Goal: Transaction & Acquisition: Purchase product/service

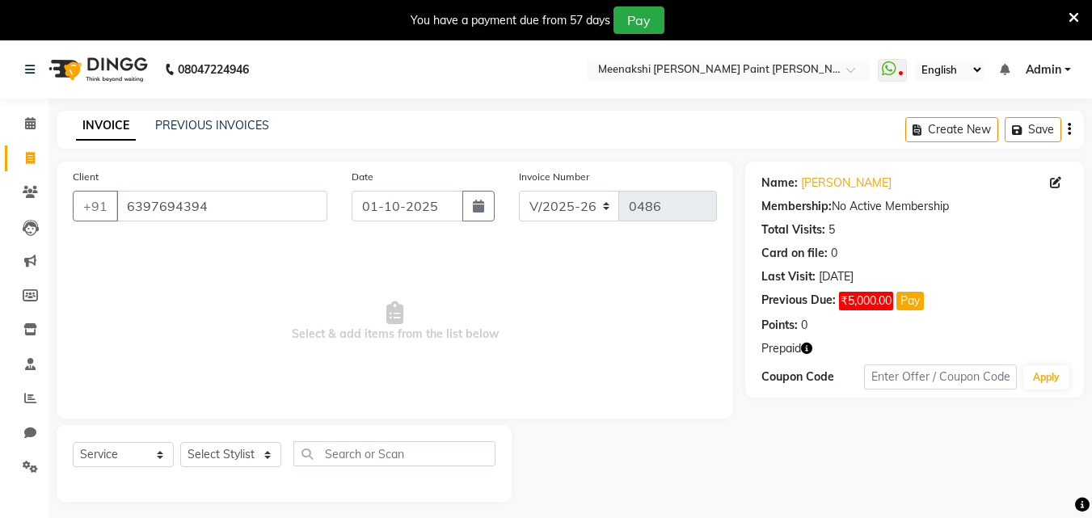
select select "8161"
select select "service"
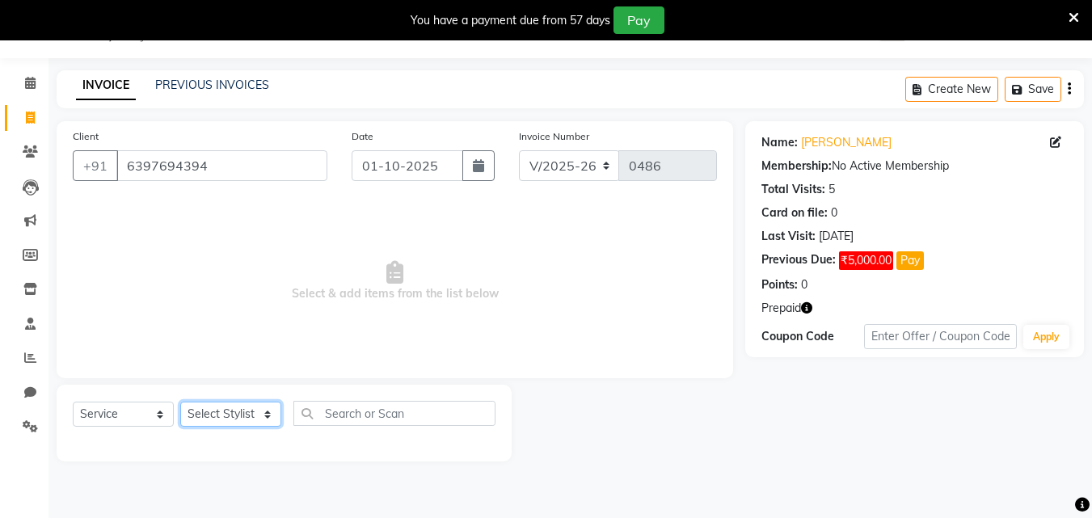
click at [272, 419] on select "Select Stylist amir counter hemant irshad jyoti khushi nikita sachin sadhna sou…" at bounding box center [230, 414] width 101 height 25
select select "77146"
click at [180, 402] on select "Select Stylist amir counter hemant irshad jyoti khushi nikita sachin sadhna sou…" at bounding box center [230, 414] width 101 height 25
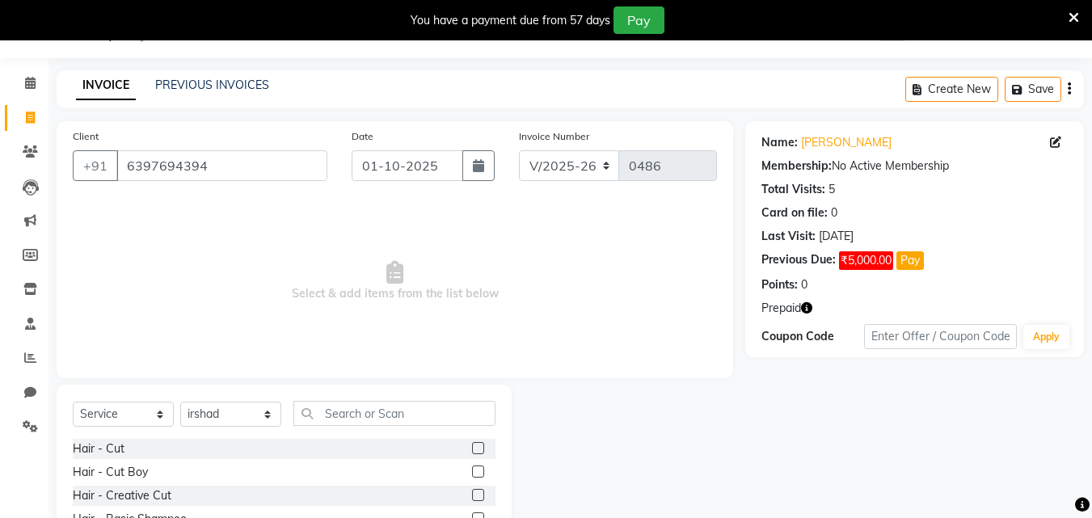
click at [472, 449] on label at bounding box center [478, 448] width 12 height 12
click at [472, 449] on input "checkbox" at bounding box center [477, 449] width 11 height 11
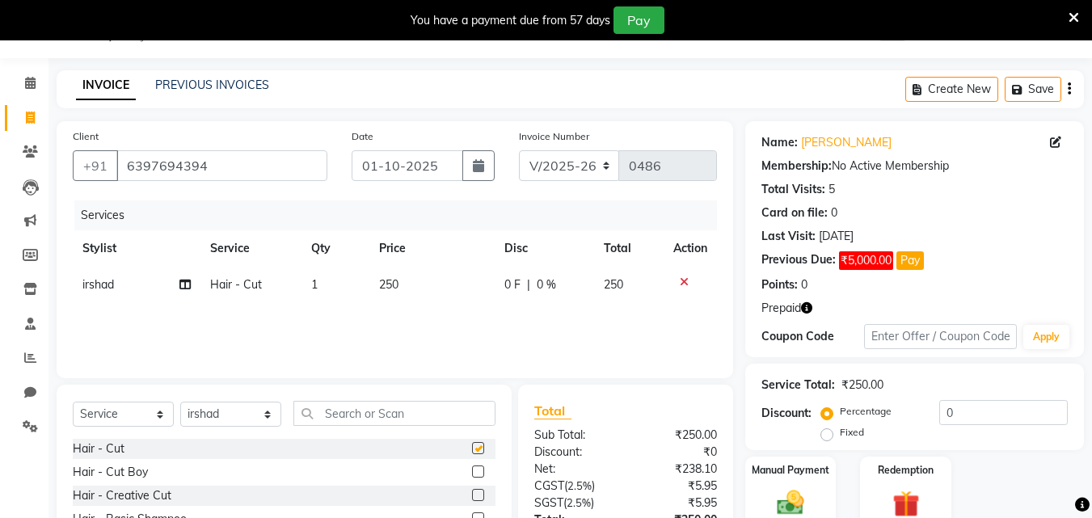
checkbox input "false"
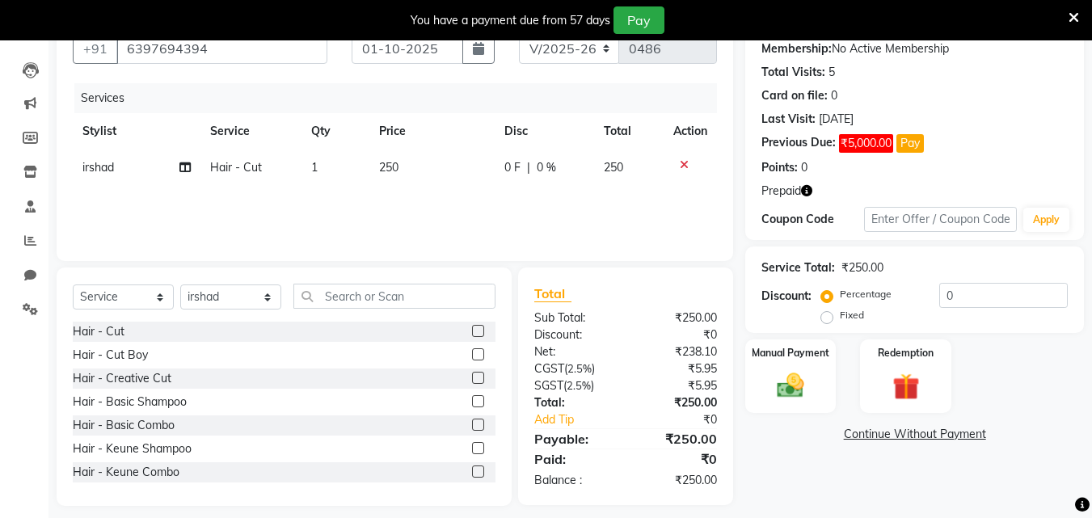
scroll to position [170, 0]
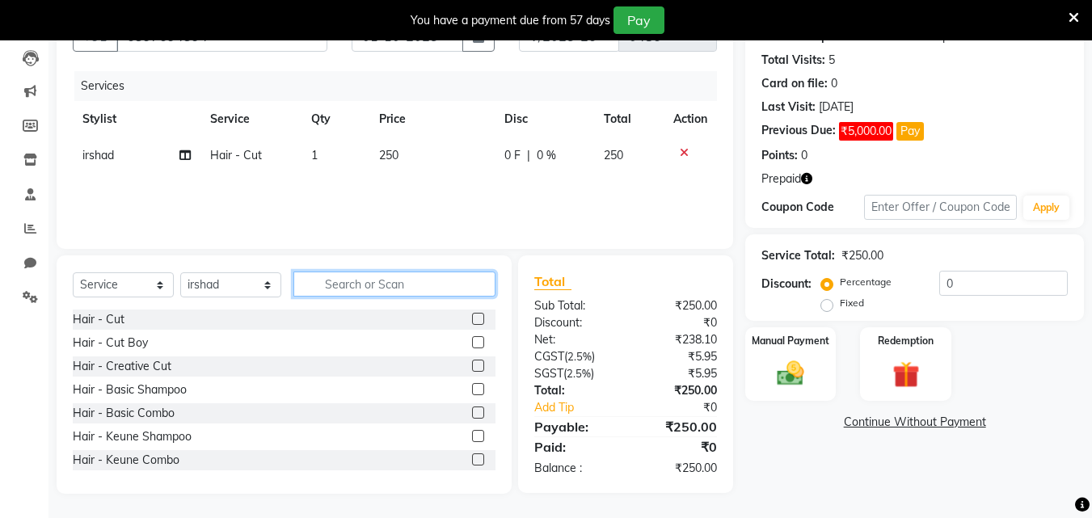
drag, startPoint x: 437, startPoint y: 284, endPoint x: 443, endPoint y: 272, distance: 14.1
click at [437, 283] on input "text" at bounding box center [394, 284] width 202 height 25
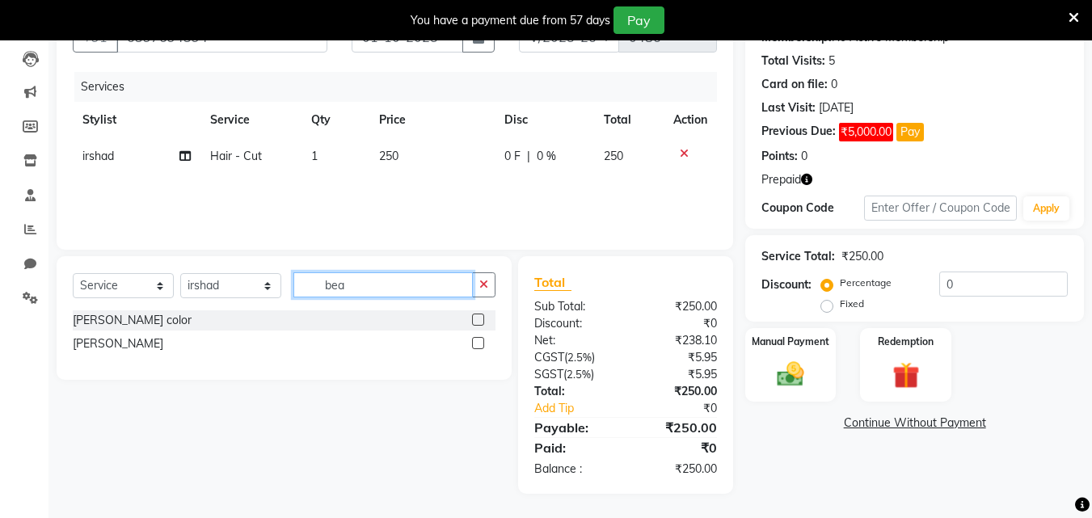
type input "bea"
click at [471, 341] on div "Beard - Beard" at bounding box center [284, 344] width 423 height 20
click at [478, 337] on label at bounding box center [478, 343] width 12 height 12
click at [478, 339] on input "checkbox" at bounding box center [477, 344] width 11 height 11
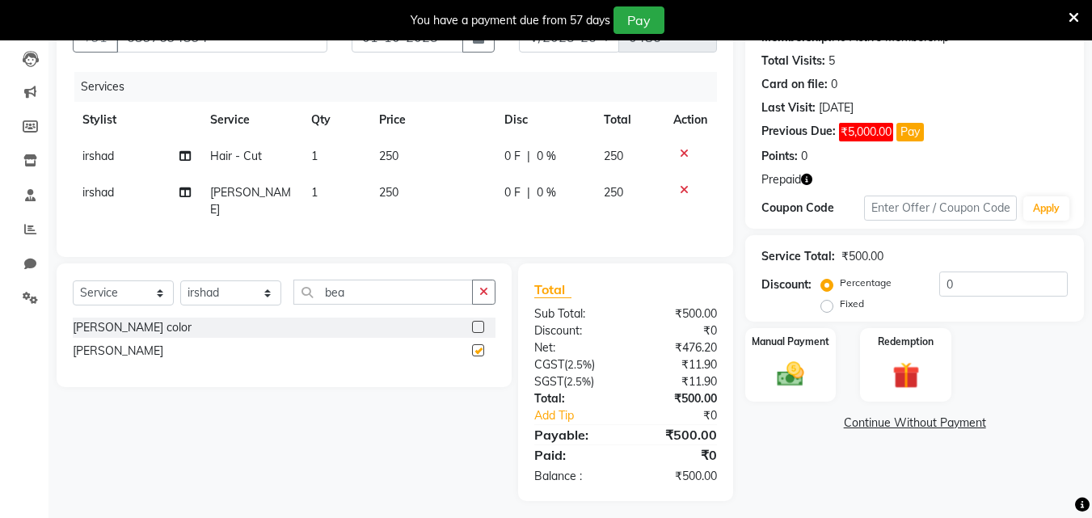
checkbox input "false"
drag, startPoint x: 431, startPoint y: 296, endPoint x: 453, endPoint y: 292, distance: 22.2
click at [432, 296] on input "bea" at bounding box center [382, 292] width 179 height 25
click at [478, 286] on div "bea" at bounding box center [394, 292] width 201 height 25
click at [485, 286] on icon "button" at bounding box center [483, 291] width 9 height 11
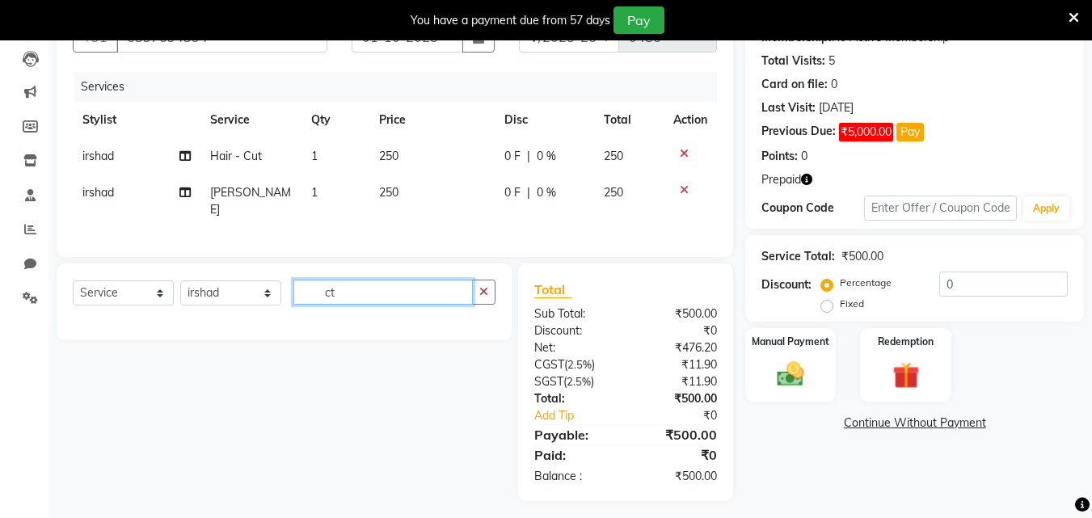
type input "c"
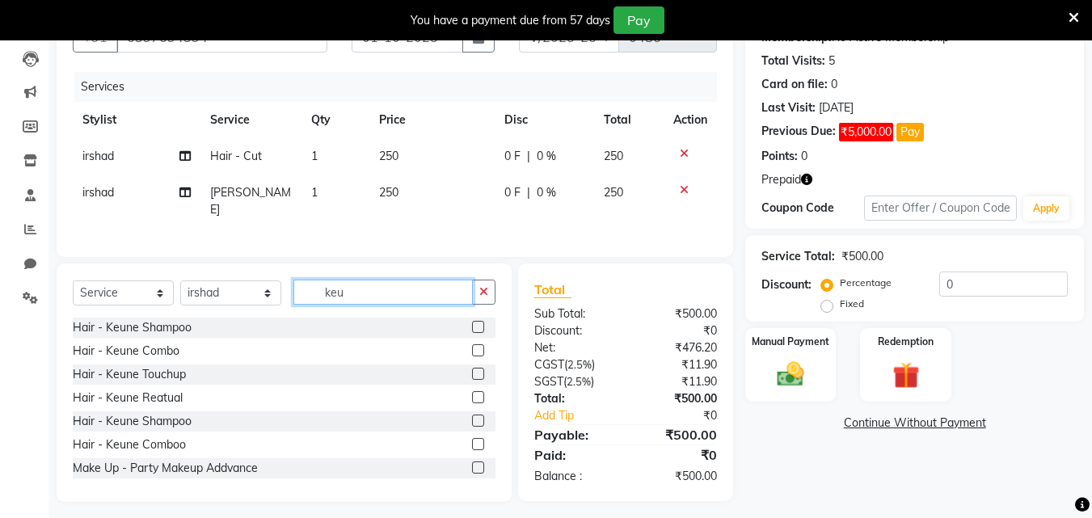
type input "keu"
click at [472, 370] on label at bounding box center [478, 374] width 12 height 12
click at [472, 370] on input "checkbox" at bounding box center [477, 374] width 11 height 11
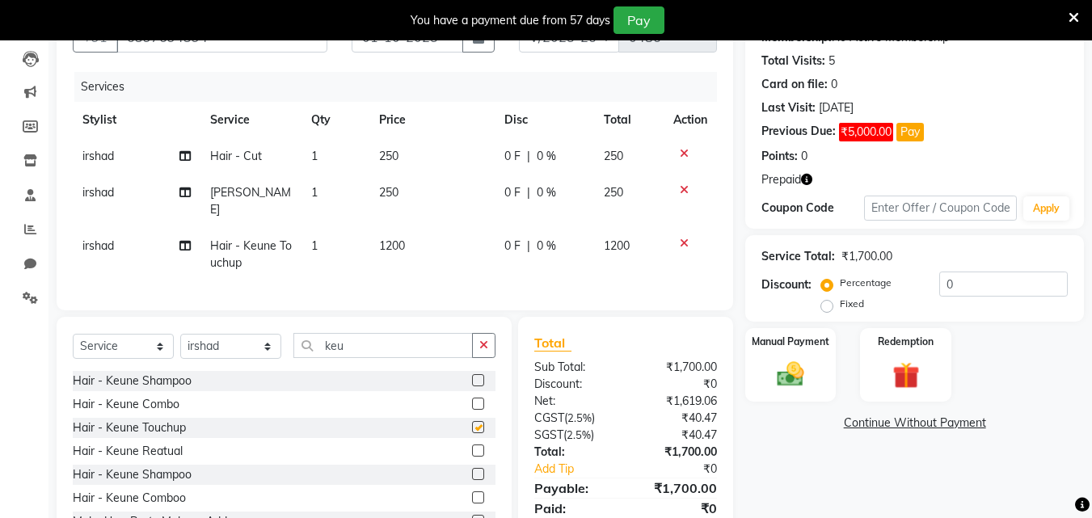
checkbox input "false"
click at [398, 238] on span "1200" at bounding box center [392, 245] width 26 height 15
select select "77146"
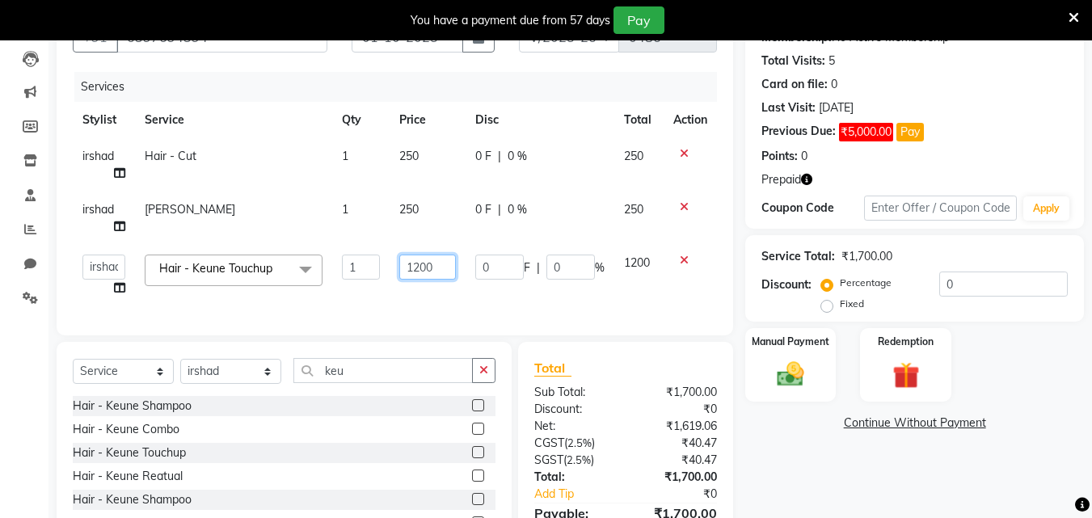
click at [427, 267] on input "1200" at bounding box center [427, 267] width 56 height 25
click at [424, 266] on input "1200" at bounding box center [427, 267] width 56 height 25
type input "1500"
drag, startPoint x: 847, startPoint y: 403, endPoint x: 874, endPoint y: 386, distance: 32.1
click at [853, 400] on div "Name: Abhishek Shrivastav Membership: No Active Membership Total Visits: 5 Card…" at bounding box center [920, 287] width 351 height 588
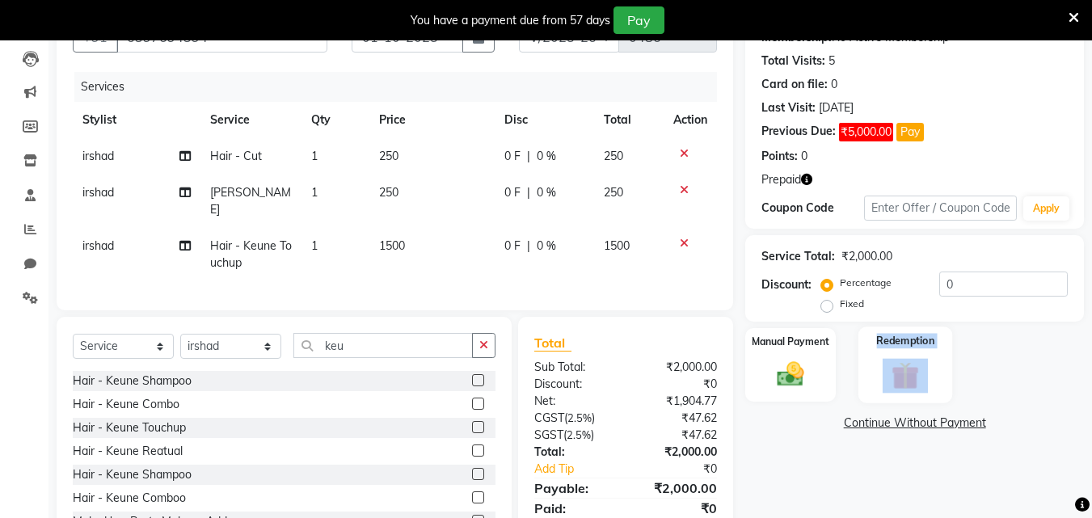
scroll to position [225, 0]
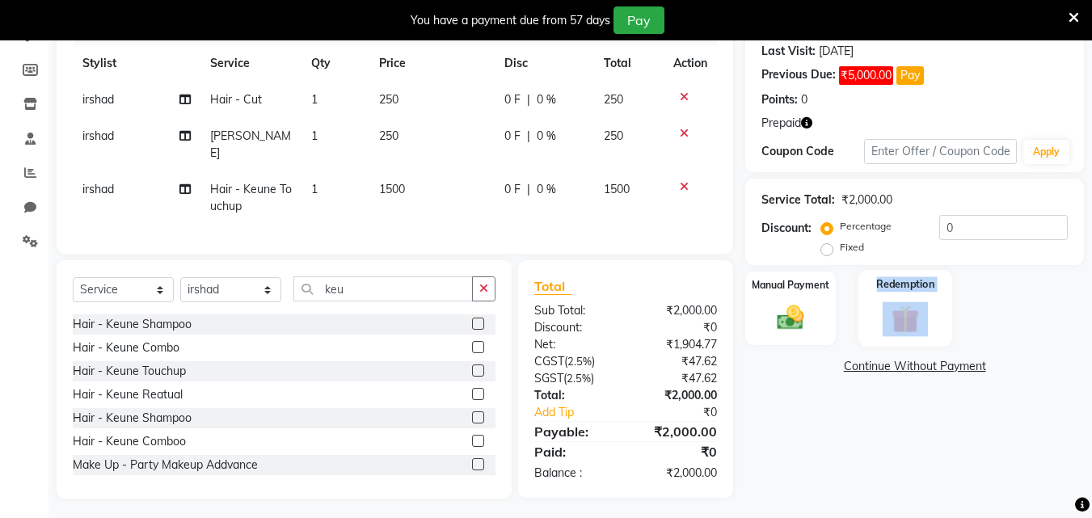
click at [912, 318] on img at bounding box center [905, 318] width 45 height 35
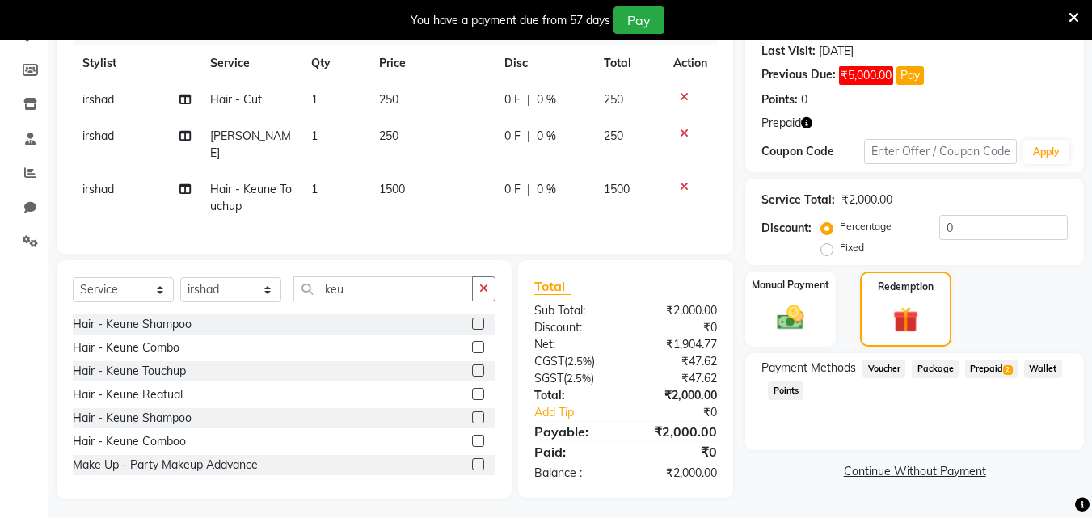
click at [1067, 314] on div "Manual Payment Redemption" at bounding box center [914, 309] width 363 height 75
click at [1001, 365] on span "Prepaid 2" at bounding box center [991, 369] width 53 height 19
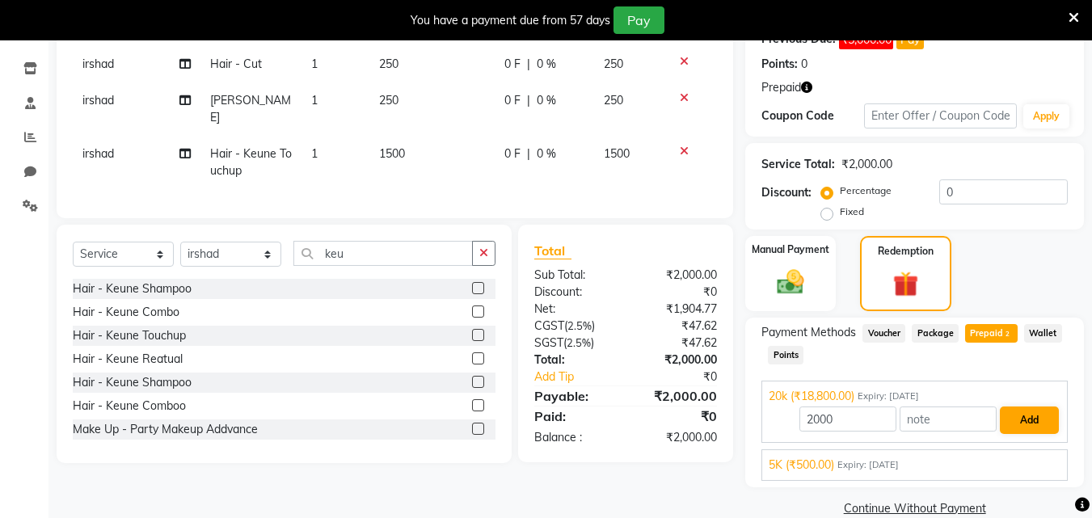
scroll to position [288, 0]
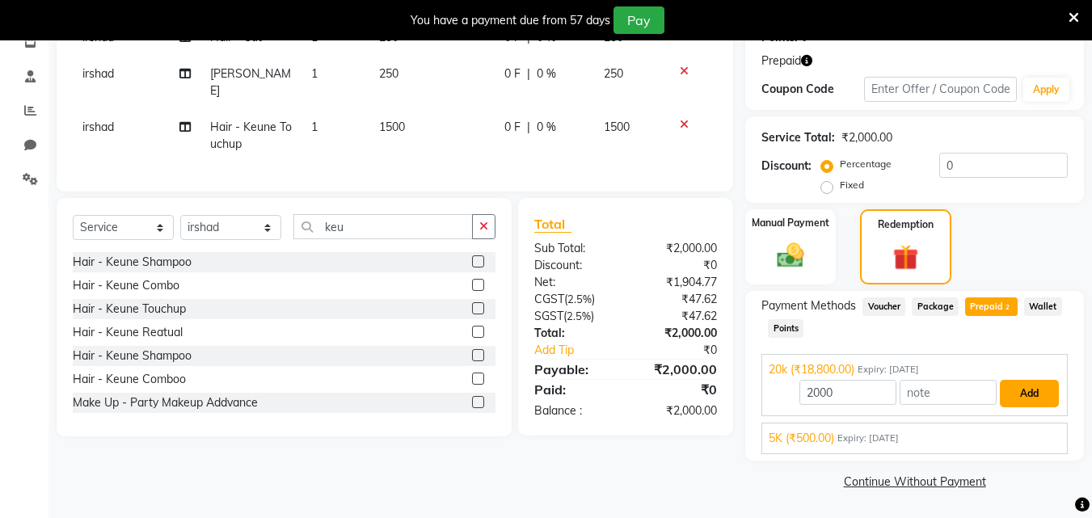
click at [1039, 394] on button "Add" at bounding box center [1029, 393] width 59 height 27
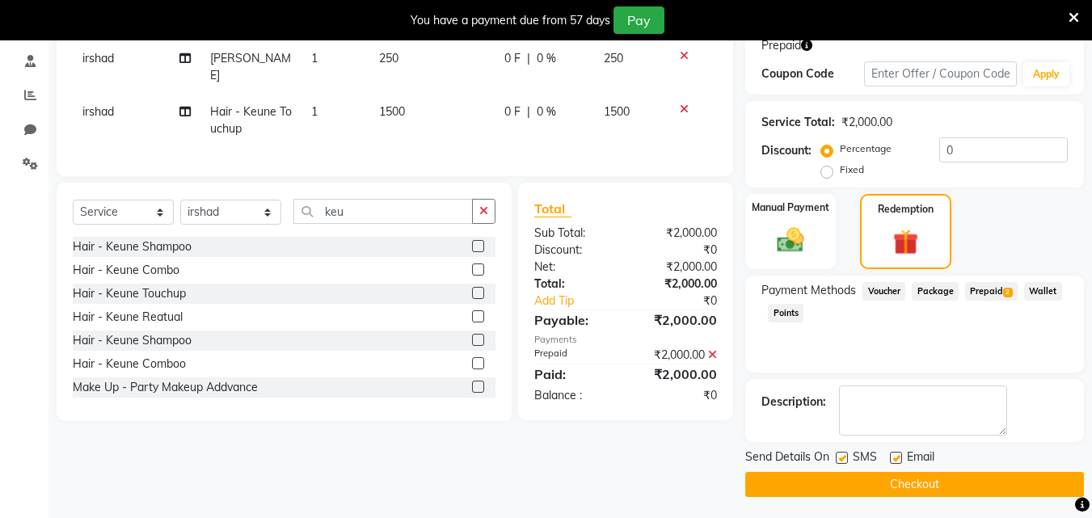
scroll to position [306, 0]
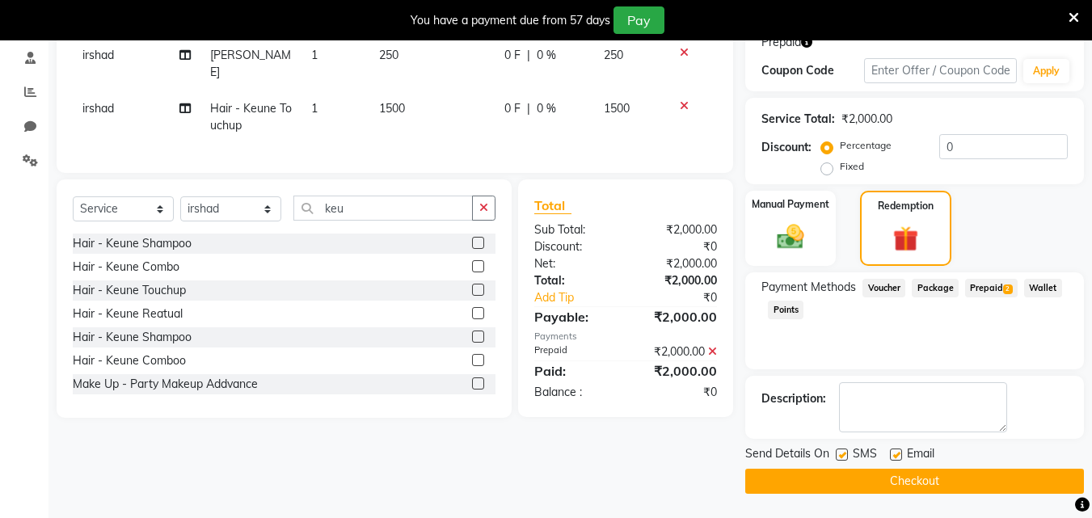
click at [986, 481] on button "Checkout" at bounding box center [914, 481] width 339 height 25
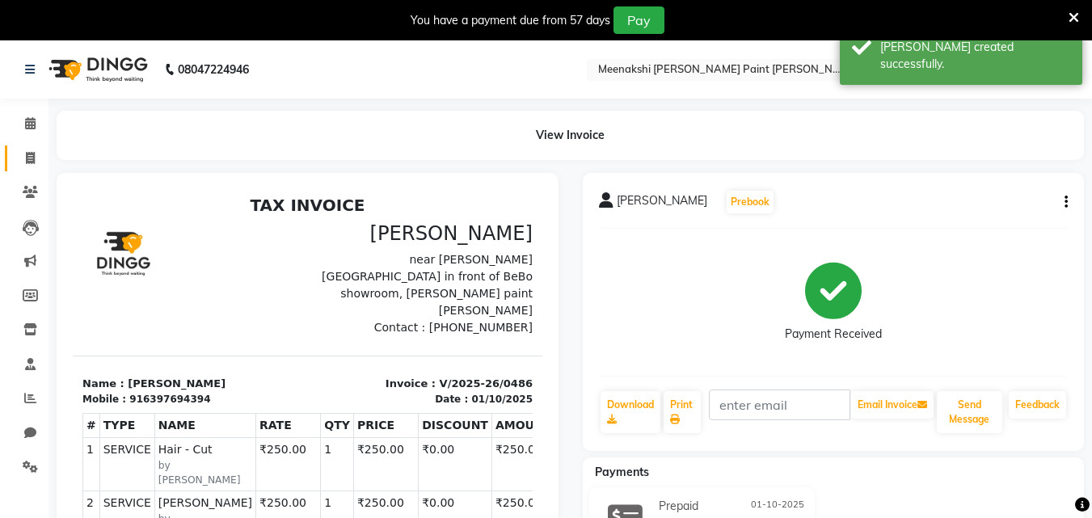
drag, startPoint x: 25, startPoint y: 141, endPoint x: 27, endPoint y: 150, distance: 9.2
click at [27, 149] on li "Invoice" at bounding box center [24, 158] width 48 height 35
click at [30, 152] on icon at bounding box center [30, 158] width 9 height 12
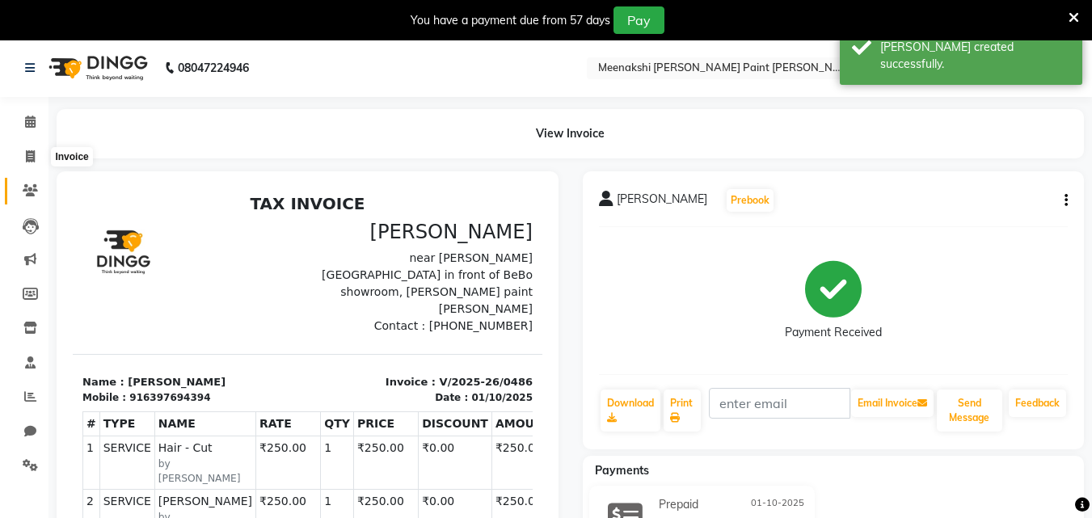
select select "8161"
select select "service"
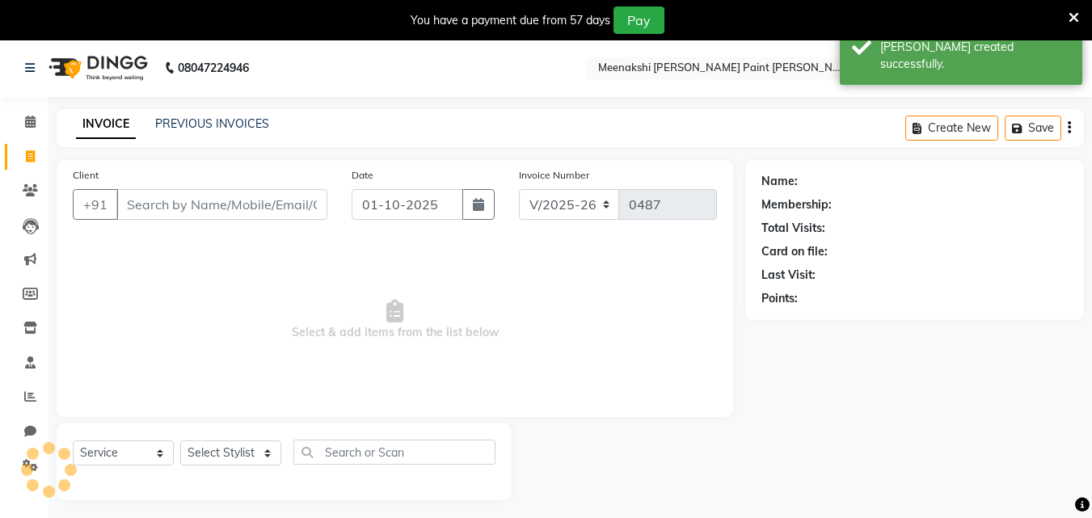
scroll to position [40, 0]
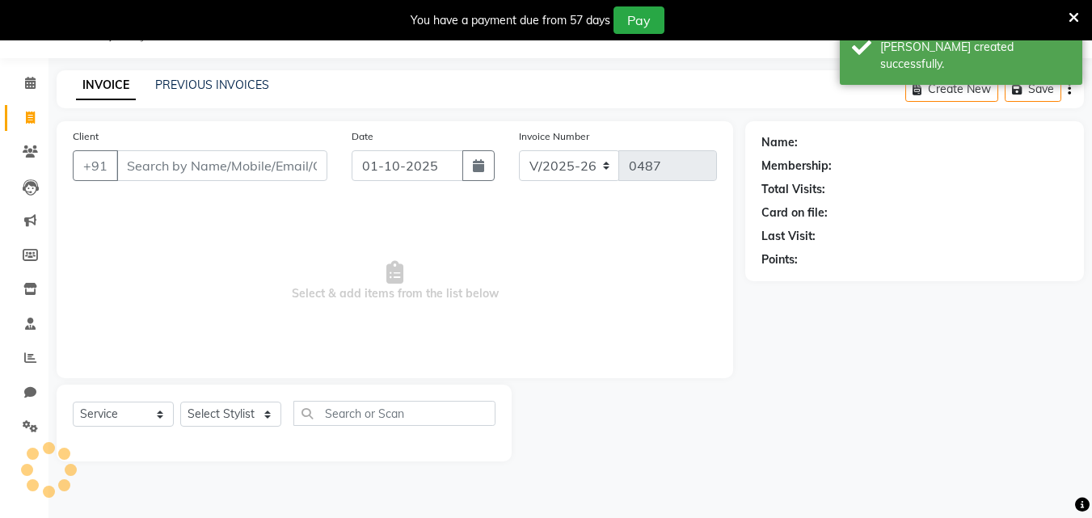
click at [230, 157] on input "Client" at bounding box center [221, 165] width 211 height 31
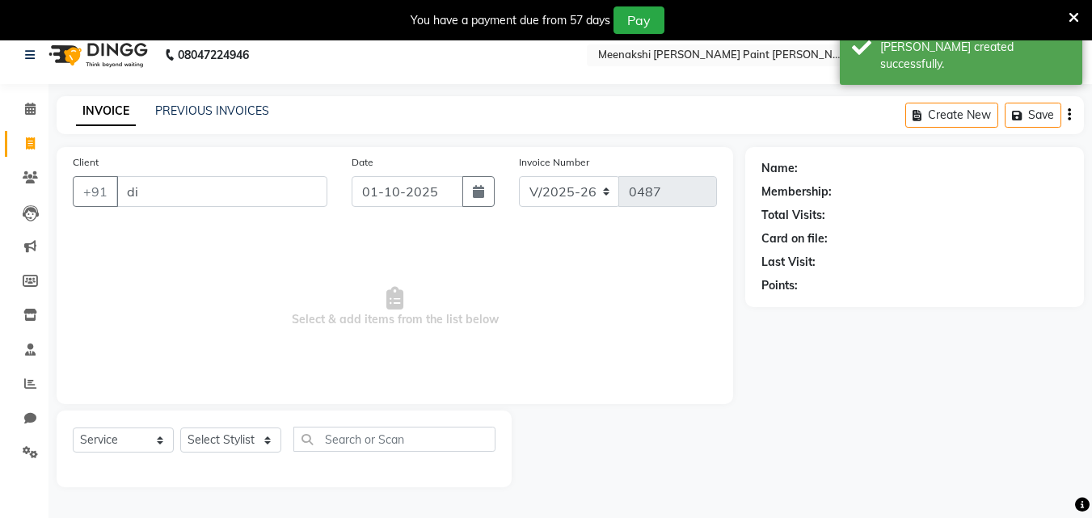
scroll to position [0, 0]
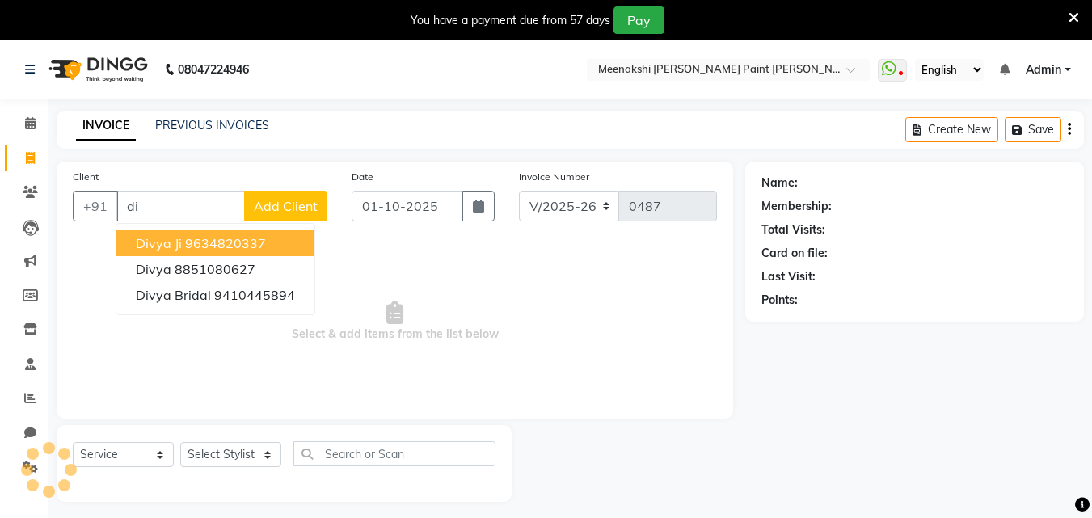
type input "d"
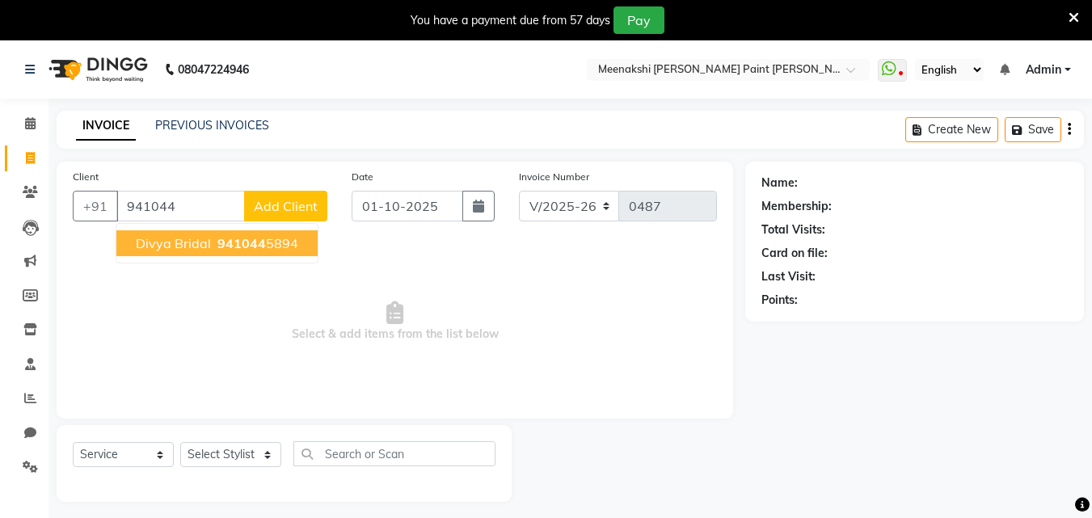
click at [236, 235] on span "941044" at bounding box center [241, 243] width 48 height 16
type input "9410445894"
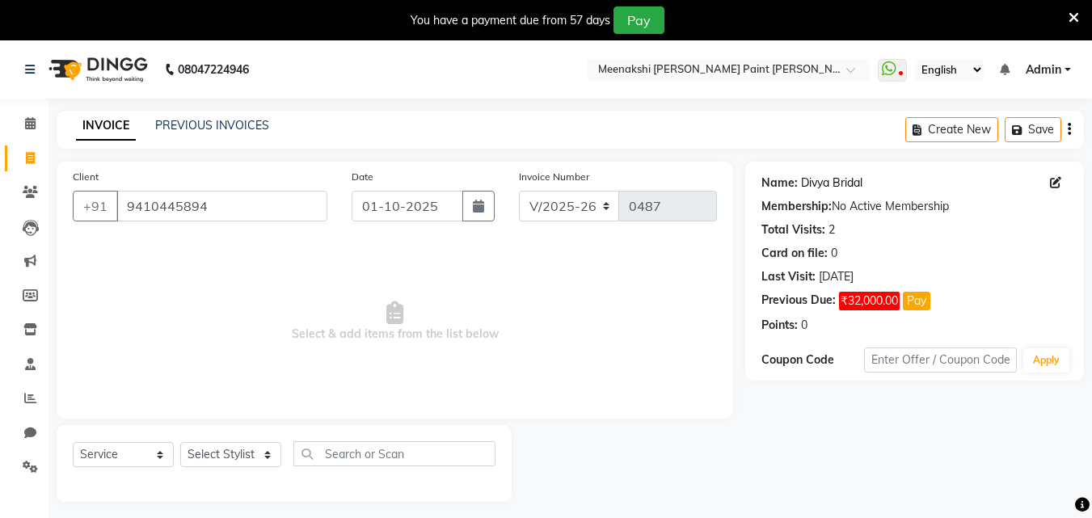
click at [826, 183] on link "Divya Bridal" at bounding box center [831, 183] width 61 height 17
click at [814, 176] on link "Divya Bridal" at bounding box center [831, 183] width 61 height 17
click at [819, 182] on link "Divya Bridal" at bounding box center [831, 183] width 61 height 17
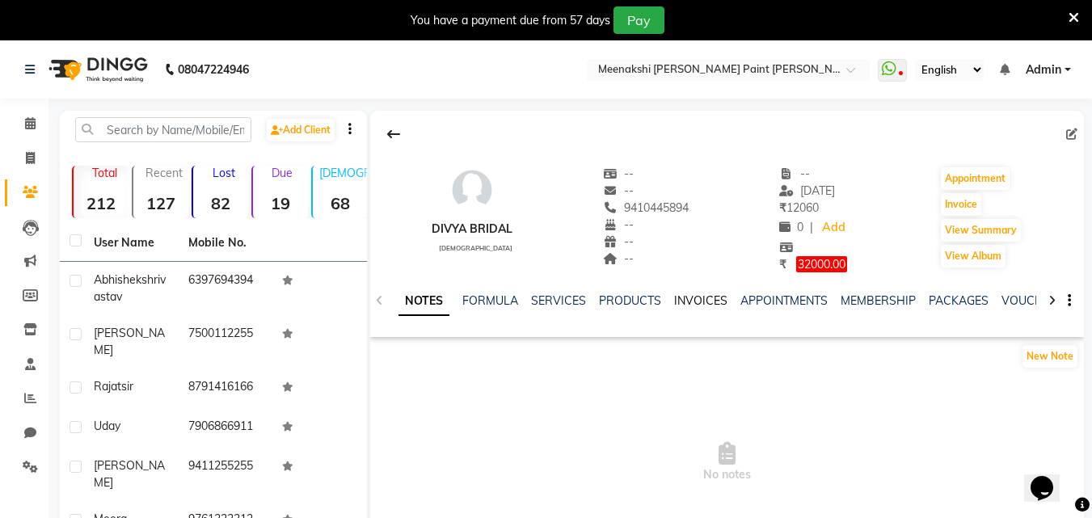
click at [706, 297] on link "INVOICES" at bounding box center [700, 300] width 53 height 15
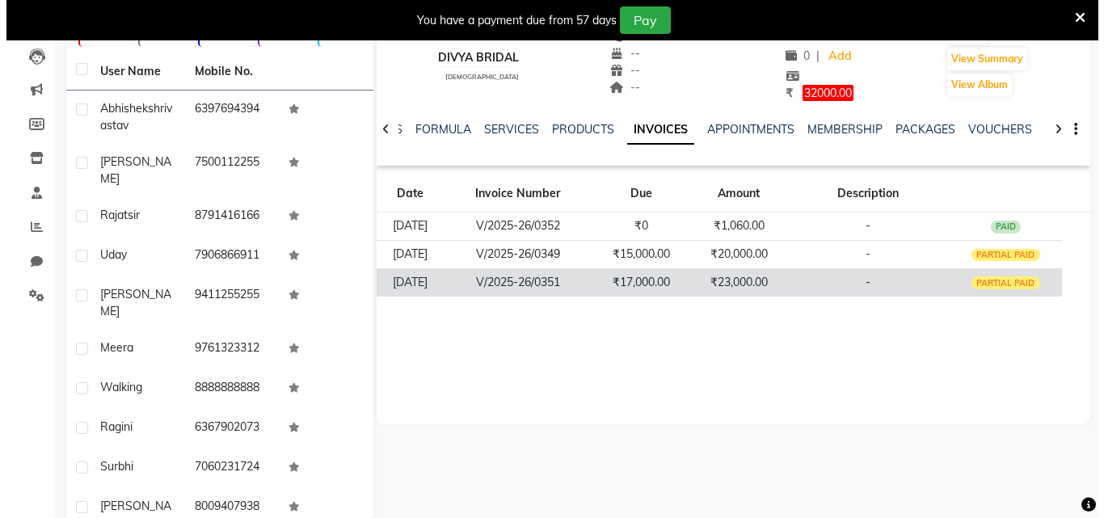
scroll to position [142, 0]
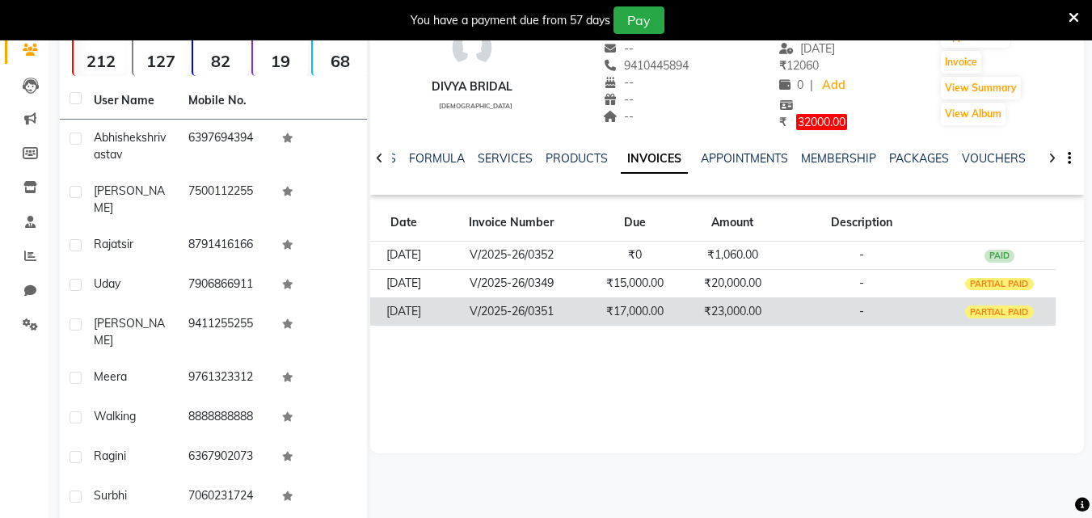
click at [739, 320] on td "₹23,000.00" at bounding box center [732, 311] width 97 height 28
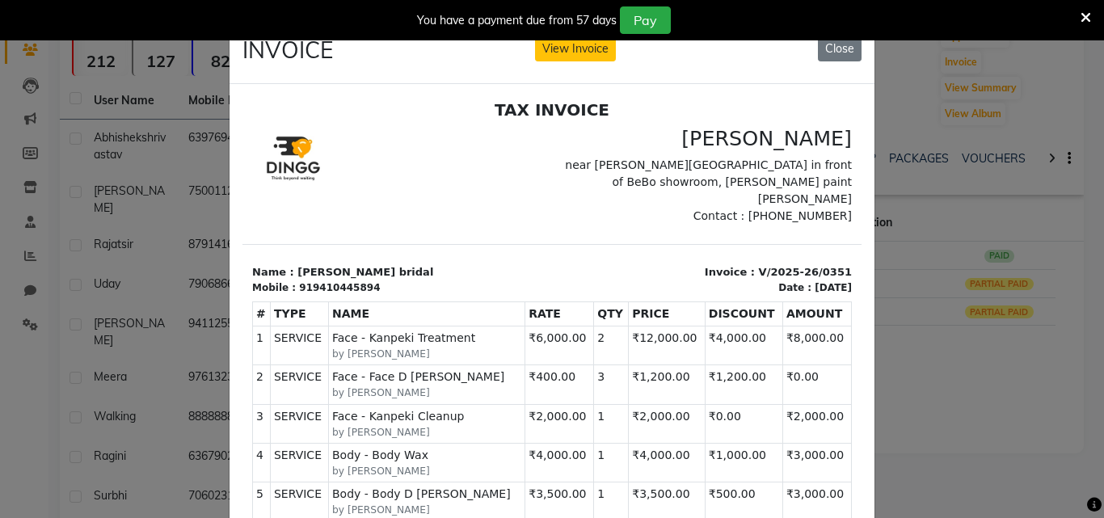
scroll to position [0, 0]
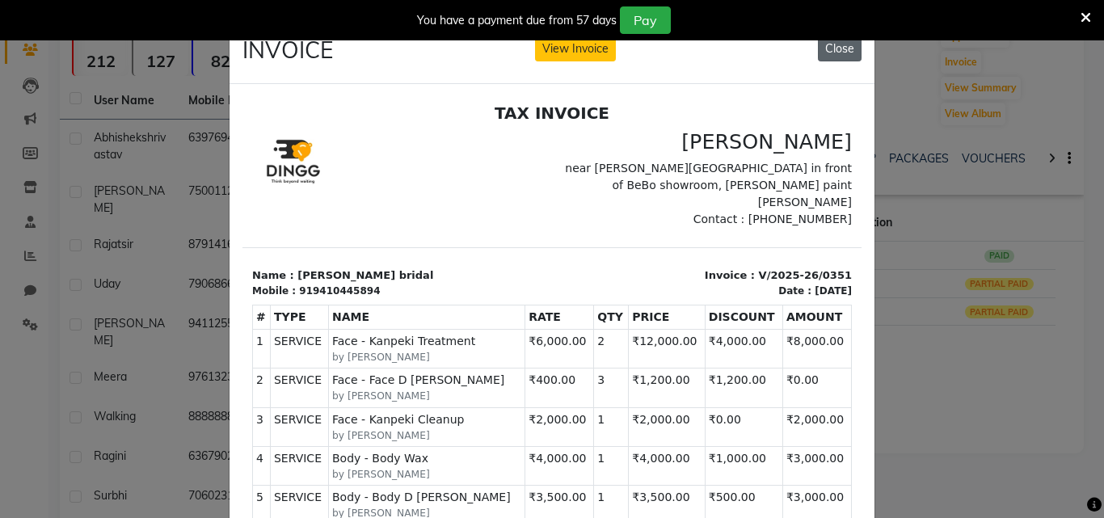
click at [828, 40] on button "Close" at bounding box center [840, 48] width 44 height 25
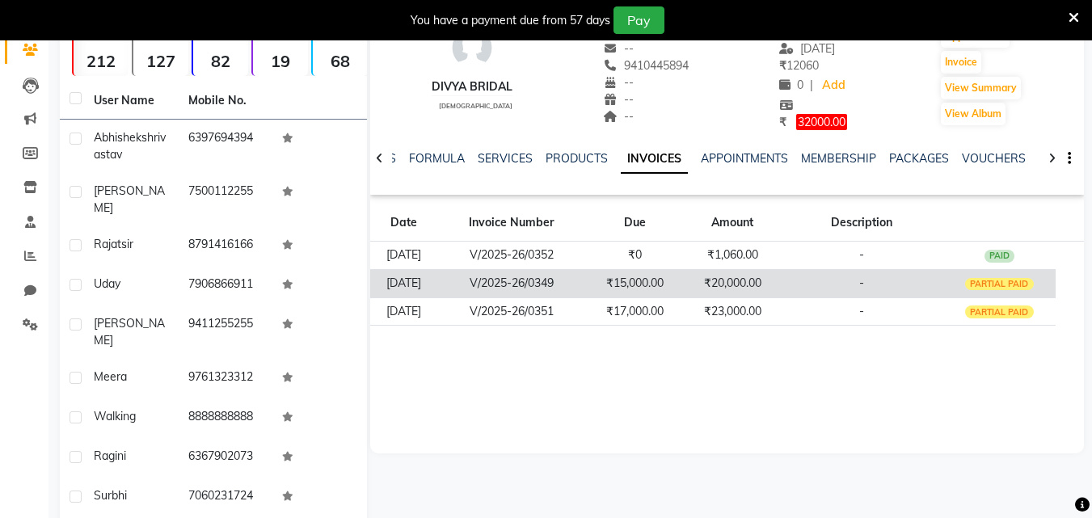
click at [776, 277] on td "₹20,000.00" at bounding box center [732, 283] width 97 height 28
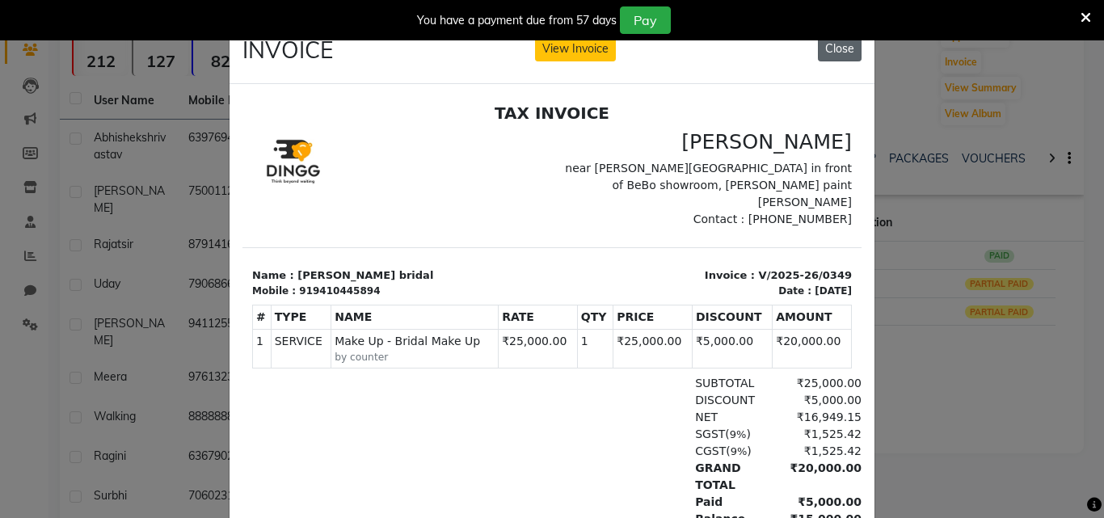
click at [833, 48] on button "Close" at bounding box center [840, 48] width 44 height 25
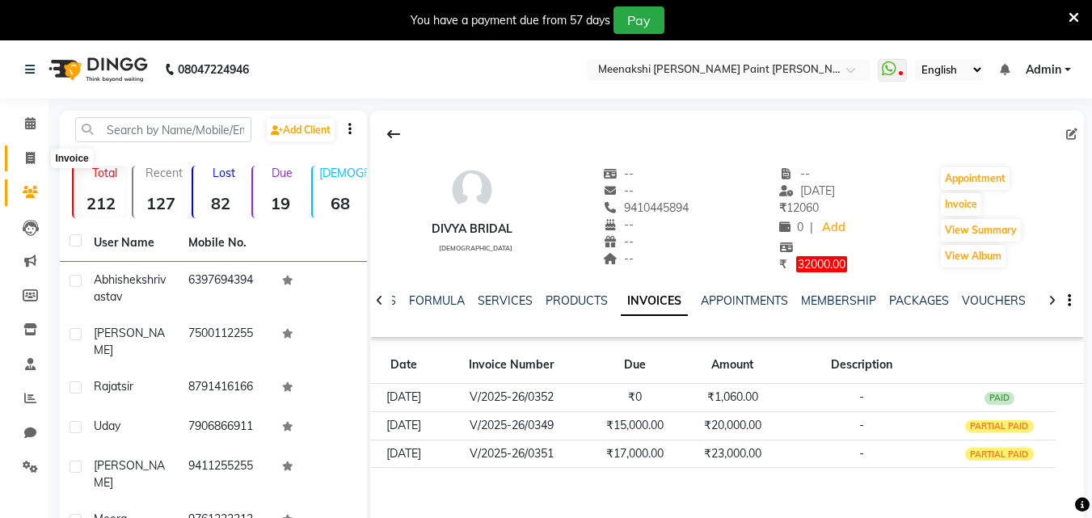
click at [36, 154] on span at bounding box center [30, 159] width 28 height 19
select select "service"
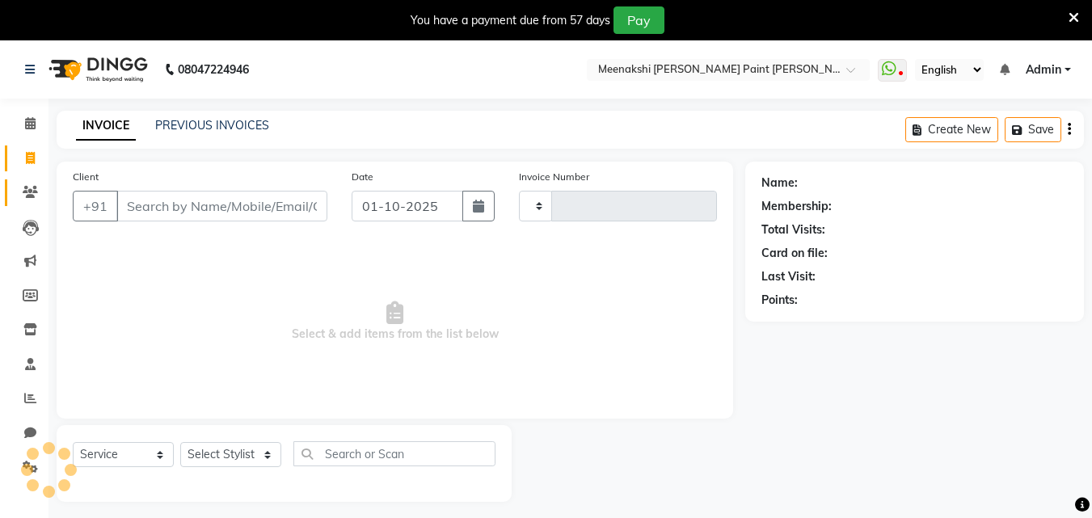
type input "0487"
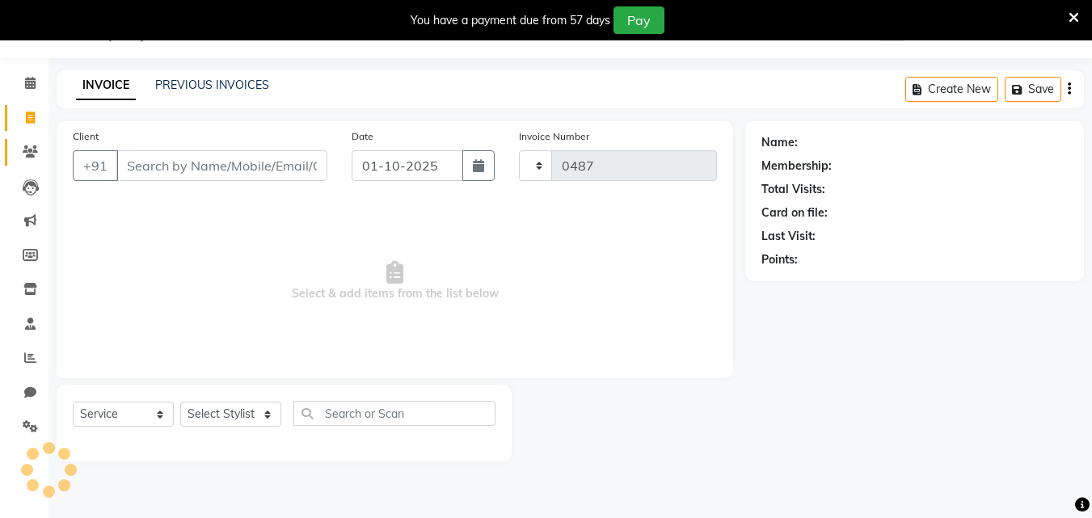
select select "8161"
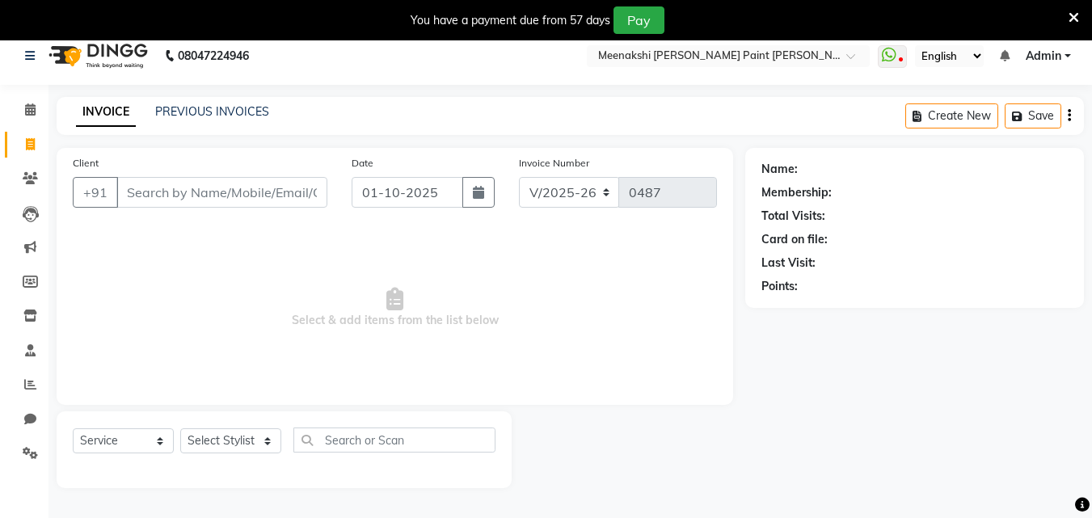
scroll to position [0, 0]
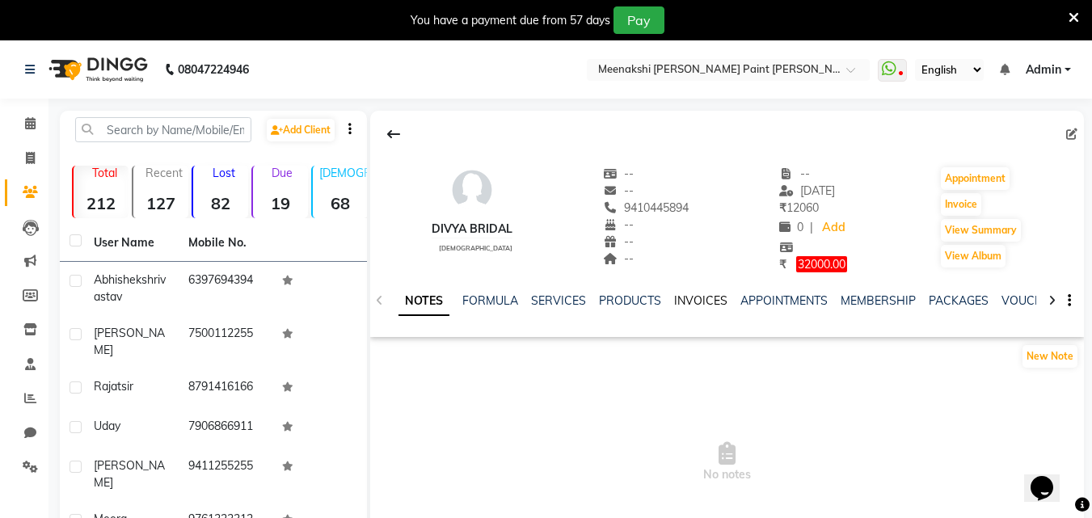
click at [691, 299] on link "INVOICES" at bounding box center [700, 300] width 53 height 15
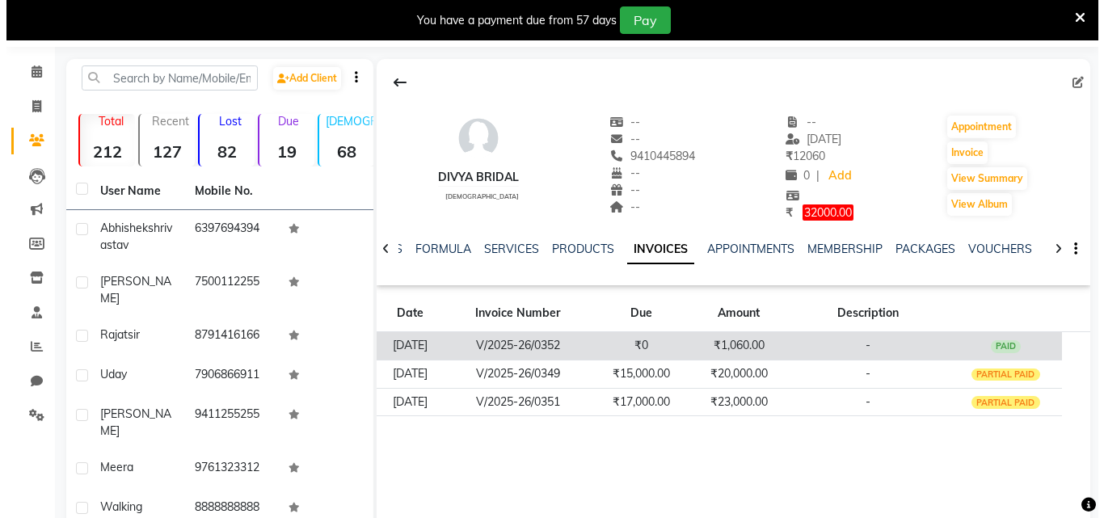
scroll to position [81, 0]
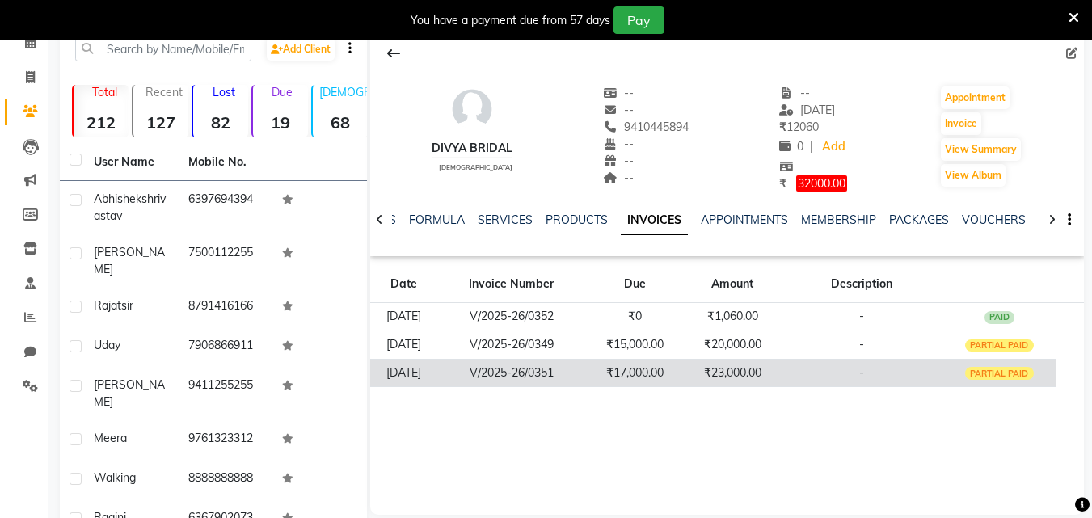
click at [769, 375] on td "₹23,000.00" at bounding box center [732, 373] width 97 height 28
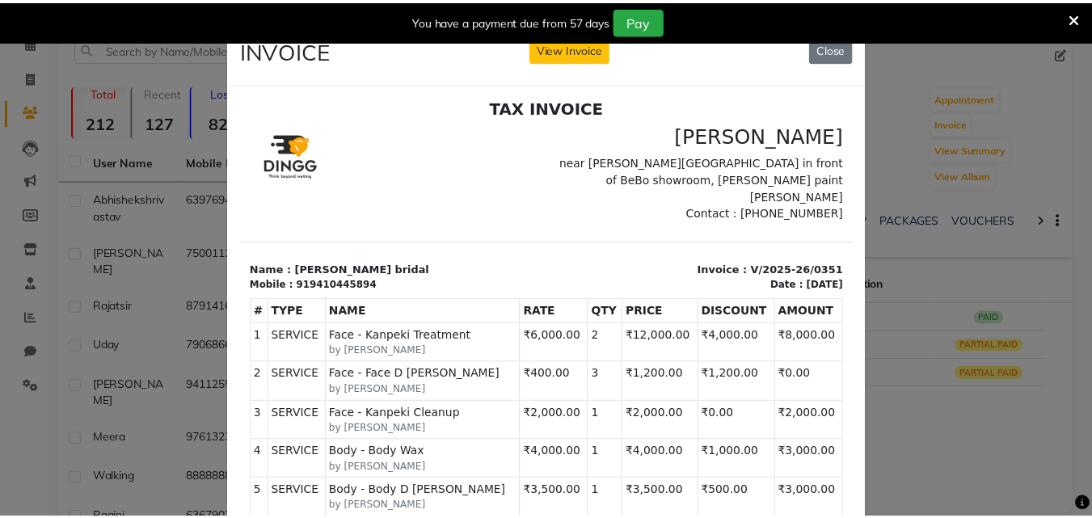
scroll to position [0, 0]
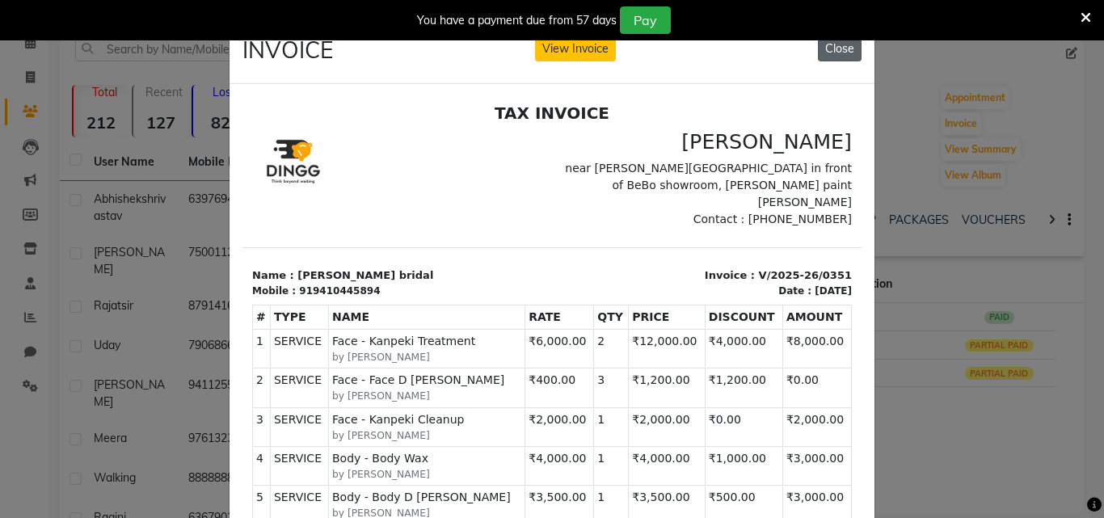
click at [834, 46] on button "Close" at bounding box center [840, 48] width 44 height 25
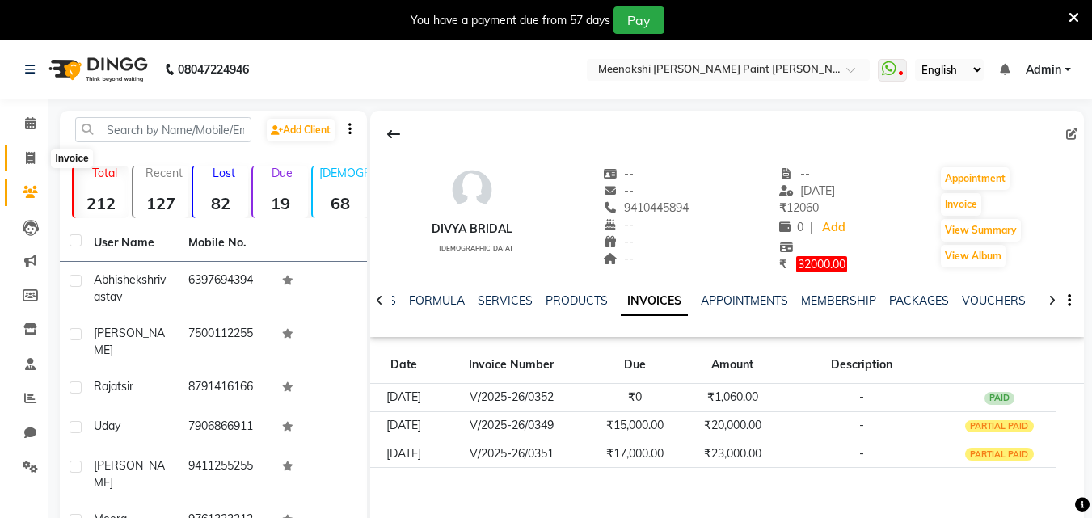
click at [37, 156] on span at bounding box center [30, 159] width 28 height 19
select select "8161"
select select "service"
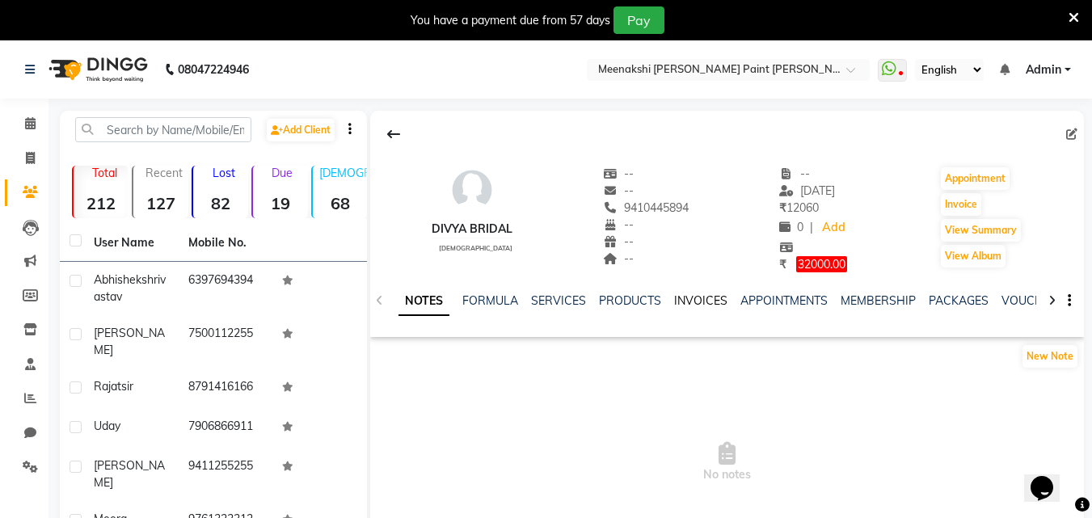
click at [712, 297] on link "INVOICES" at bounding box center [700, 300] width 53 height 15
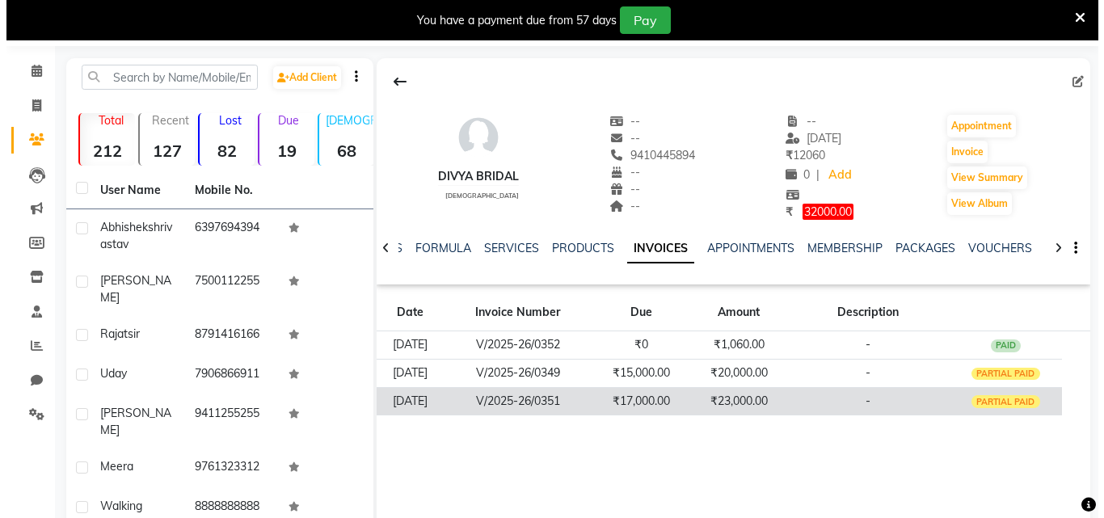
scroll to position [81, 0]
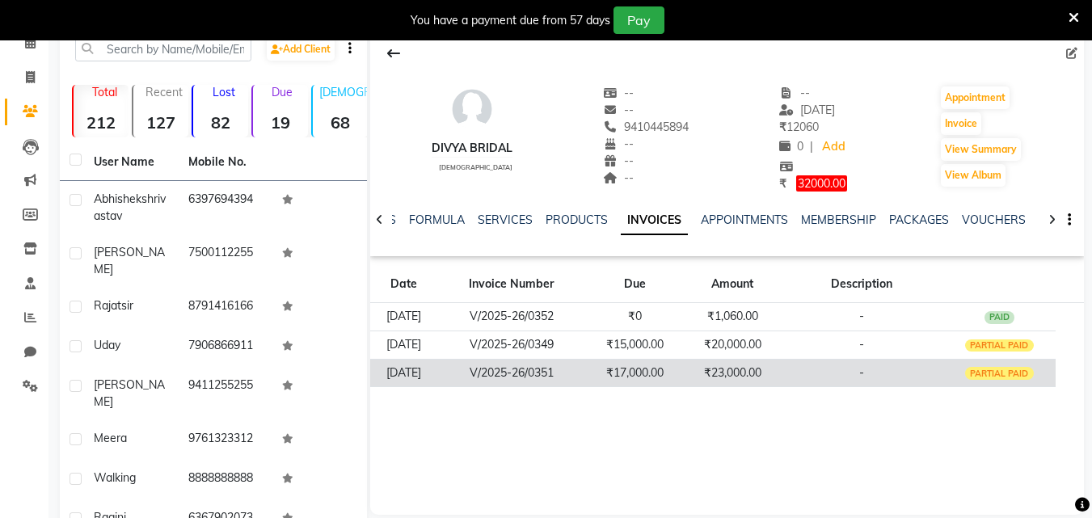
click at [740, 374] on td "₹23,000.00" at bounding box center [732, 373] width 97 height 28
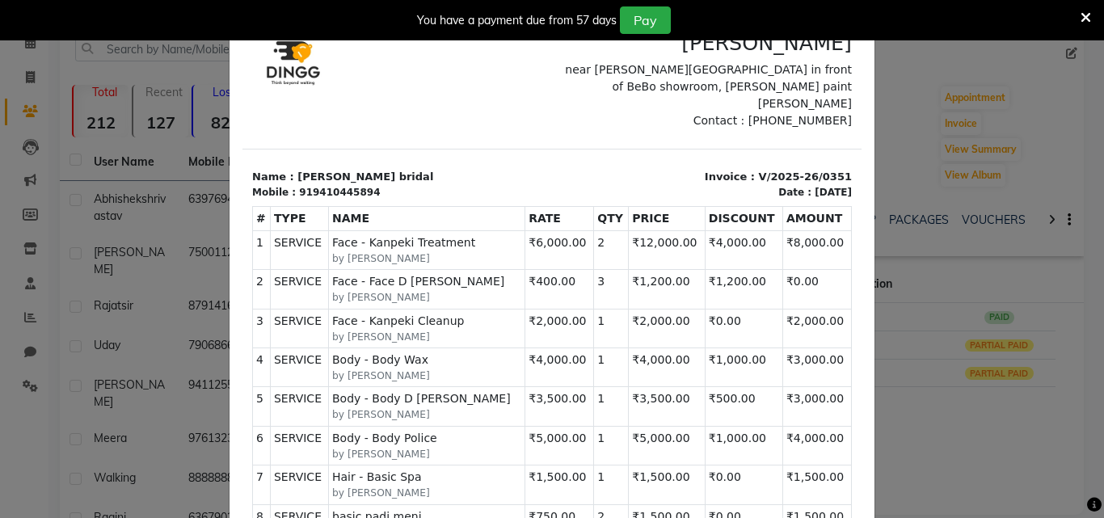
scroll to position [0, 0]
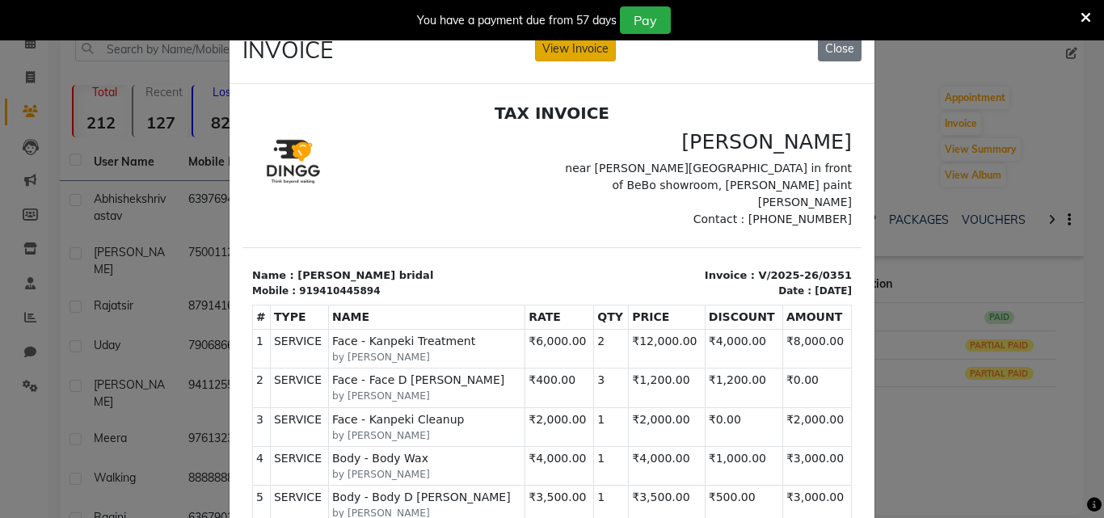
click at [582, 57] on button "View Invoice" at bounding box center [575, 48] width 81 height 25
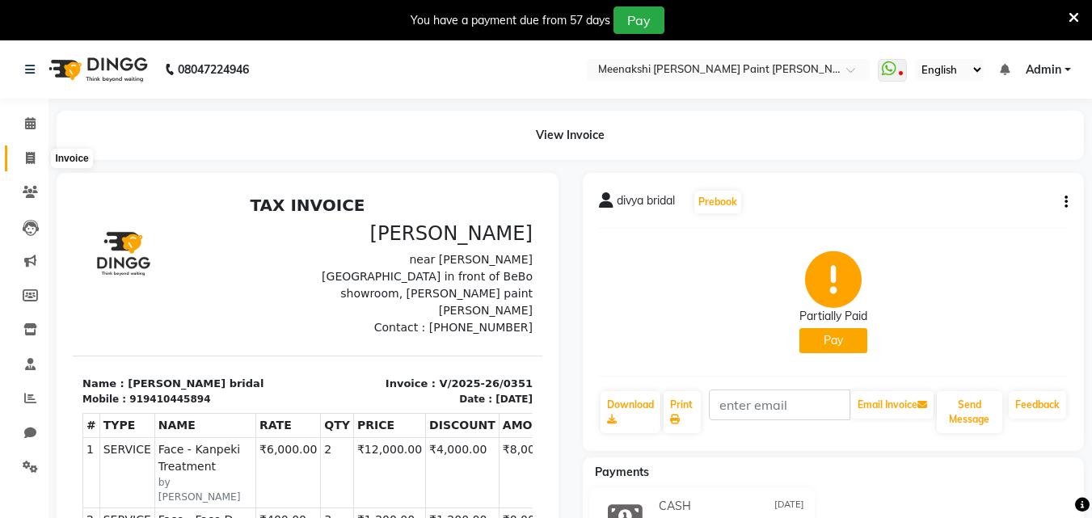
click at [26, 152] on icon at bounding box center [30, 158] width 9 height 12
select select "service"
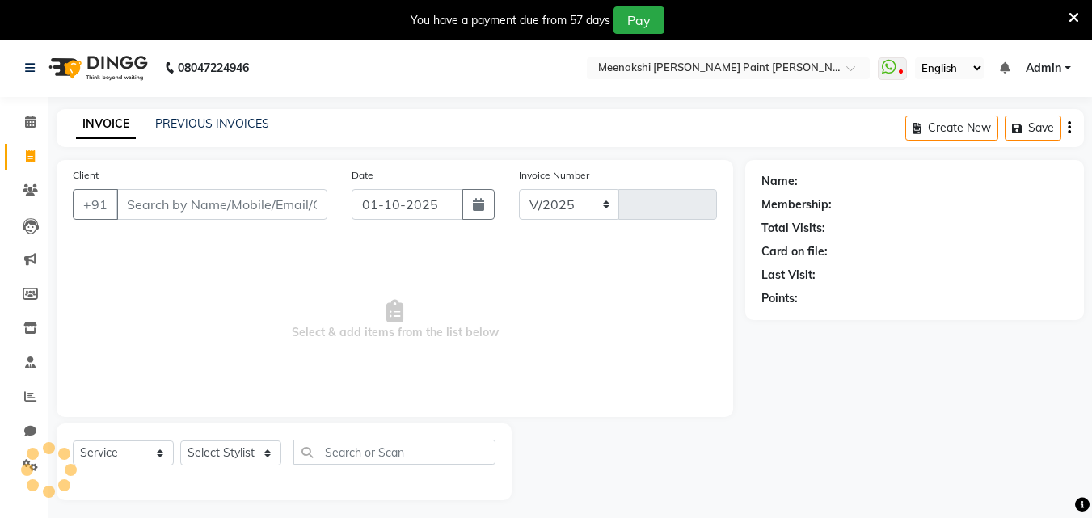
select select "8161"
type input "0487"
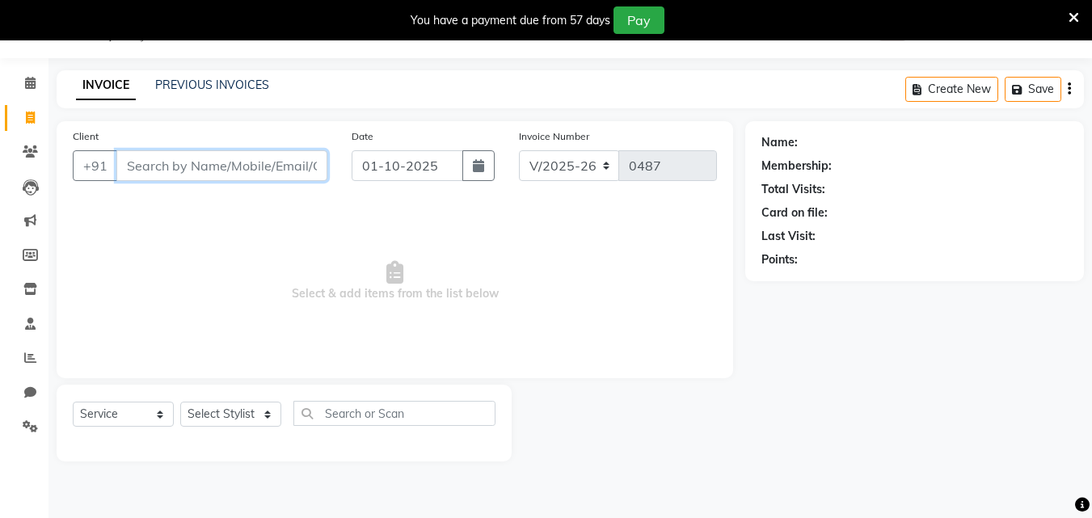
click at [165, 170] on input "Client" at bounding box center [221, 165] width 211 height 31
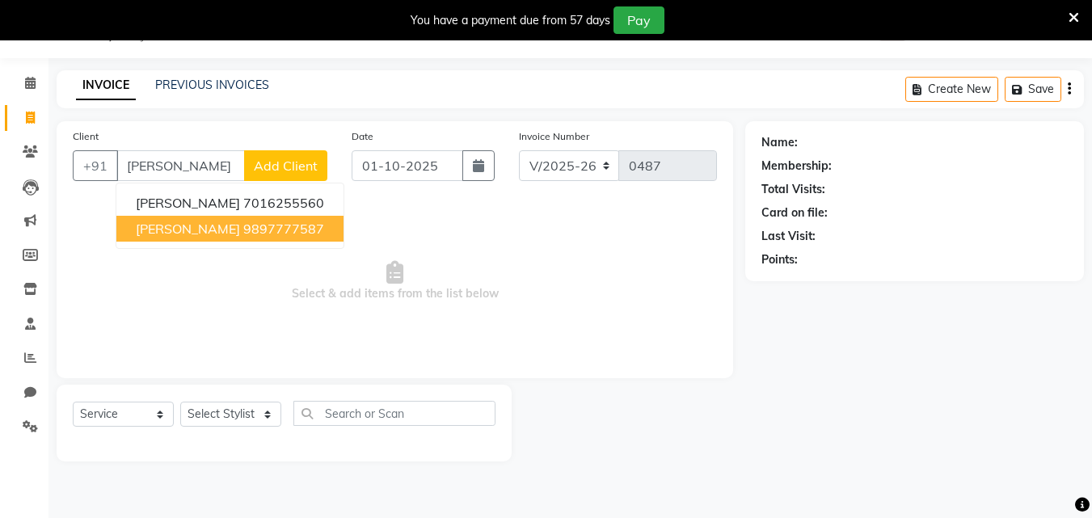
click at [179, 348] on span "Select & add items from the list below" at bounding box center [395, 281] width 644 height 162
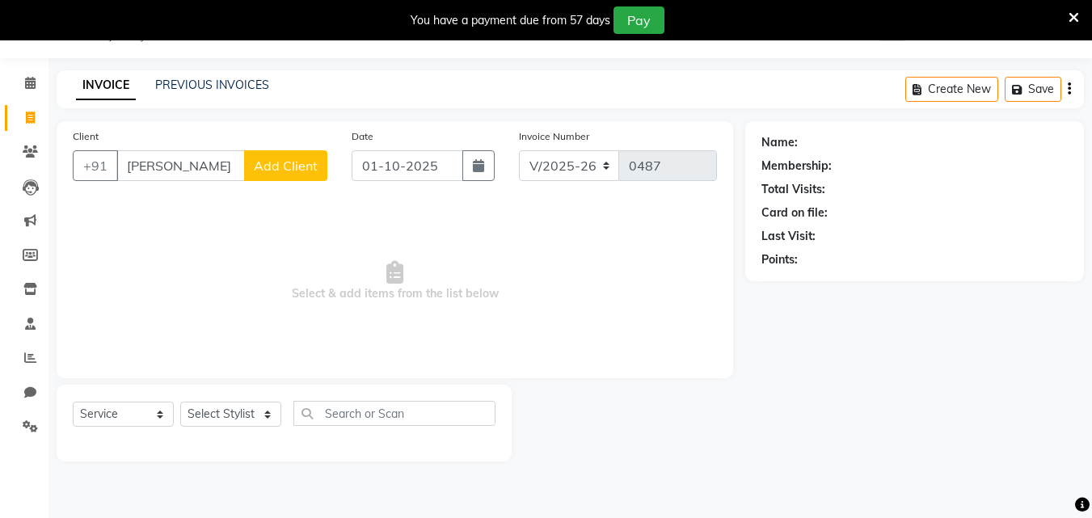
click at [230, 428] on div "Select Service Product Membership Package Voucher Prepaid Gift Card Select Styl…" at bounding box center [284, 420] width 423 height 38
click at [230, 421] on select "Select Stylist amir counter hemant irshad jyoti khushi nikita sachin sadhna sou…" at bounding box center [230, 414] width 101 height 25
click at [179, 154] on input "amit" at bounding box center [180, 165] width 129 height 31
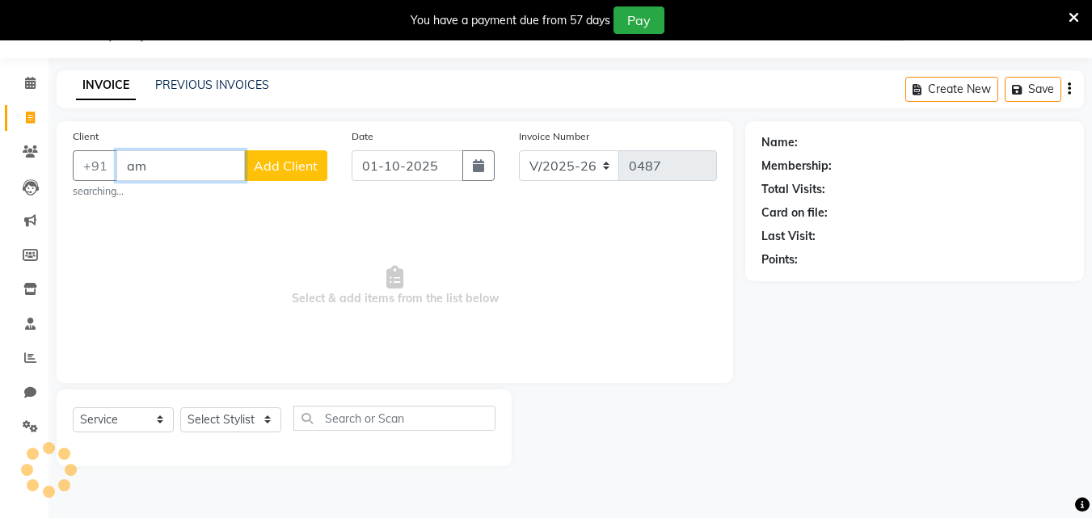
type input "a"
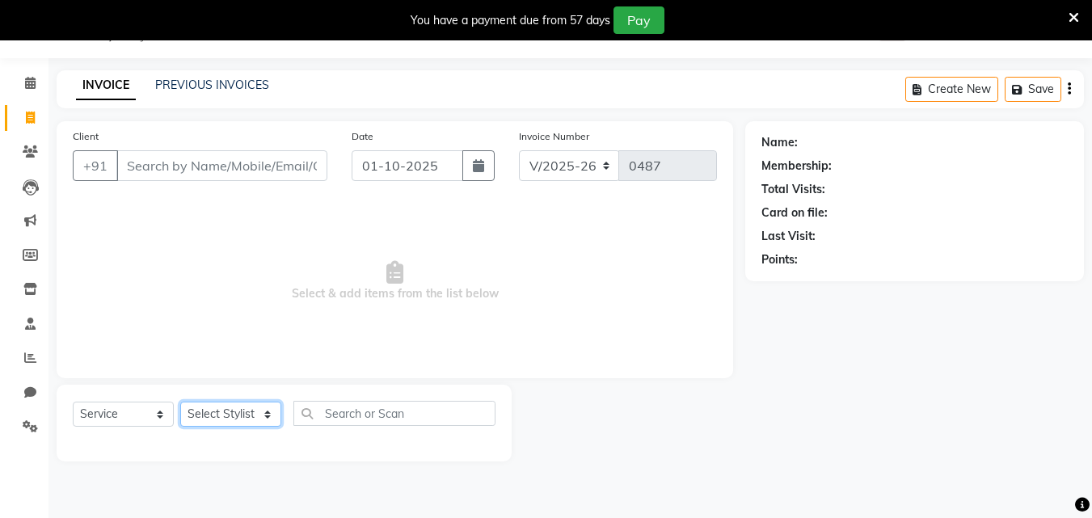
click at [242, 407] on select "Select Stylist amir counter hemant irshad jyoti khushi nikita sachin sadhna sou…" at bounding box center [230, 414] width 101 height 25
select select "77148"
click at [180, 402] on select "Select Stylist amir counter hemant irshad jyoti khushi nikita sachin sadhna sou…" at bounding box center [230, 414] width 101 height 25
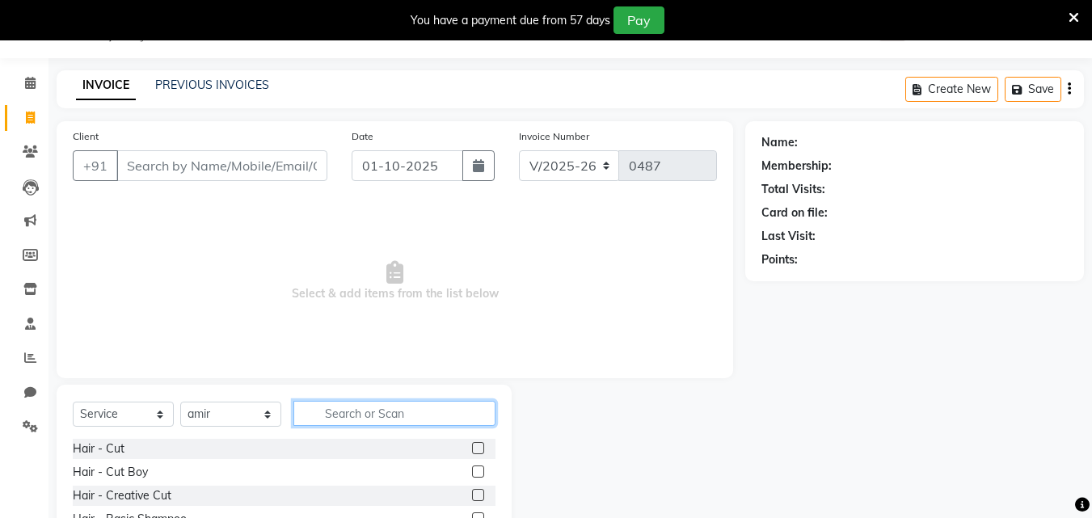
click at [369, 403] on input "text" at bounding box center [394, 413] width 202 height 25
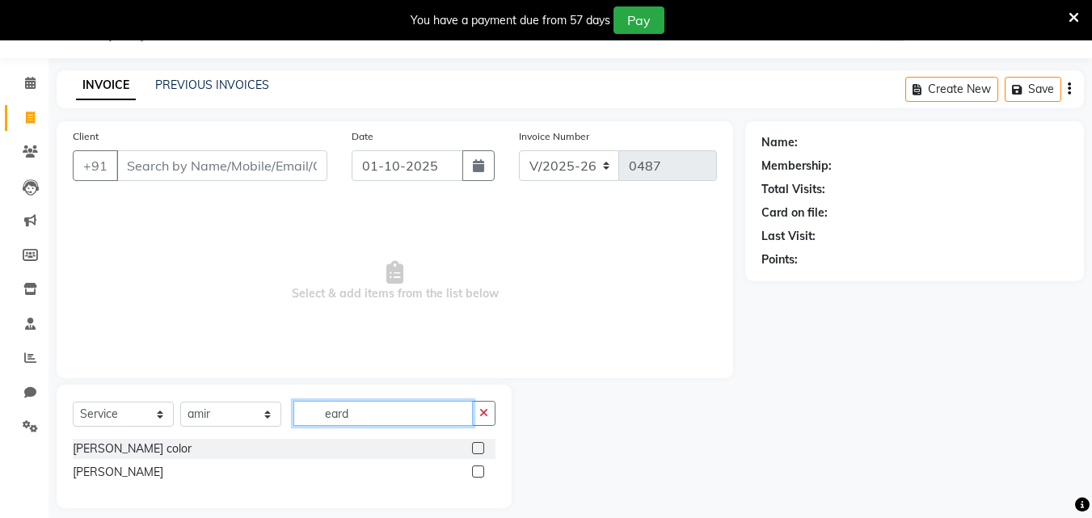
type input "eard"
click at [478, 449] on label at bounding box center [478, 448] width 12 height 12
click at [478, 449] on input "checkbox" at bounding box center [477, 449] width 11 height 11
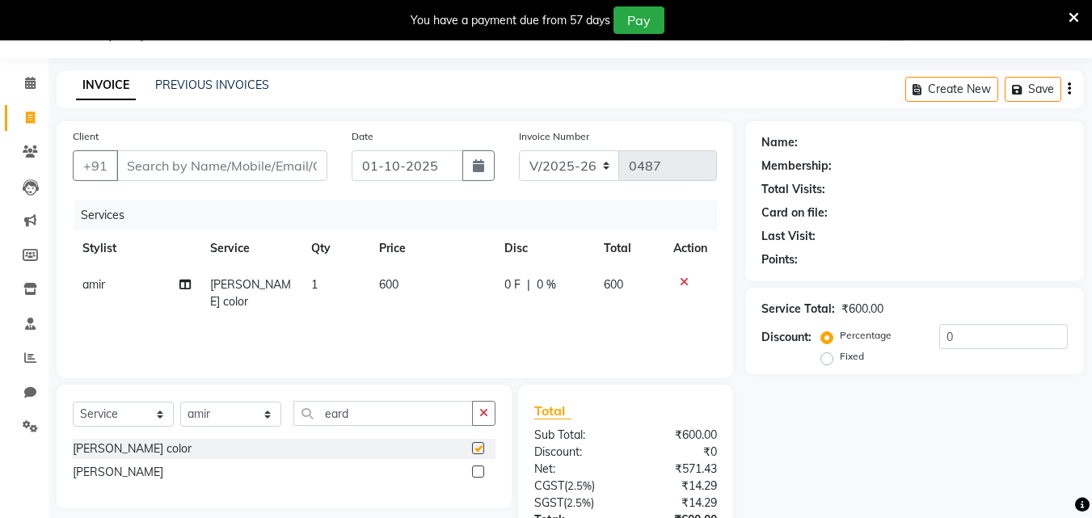
checkbox input "false"
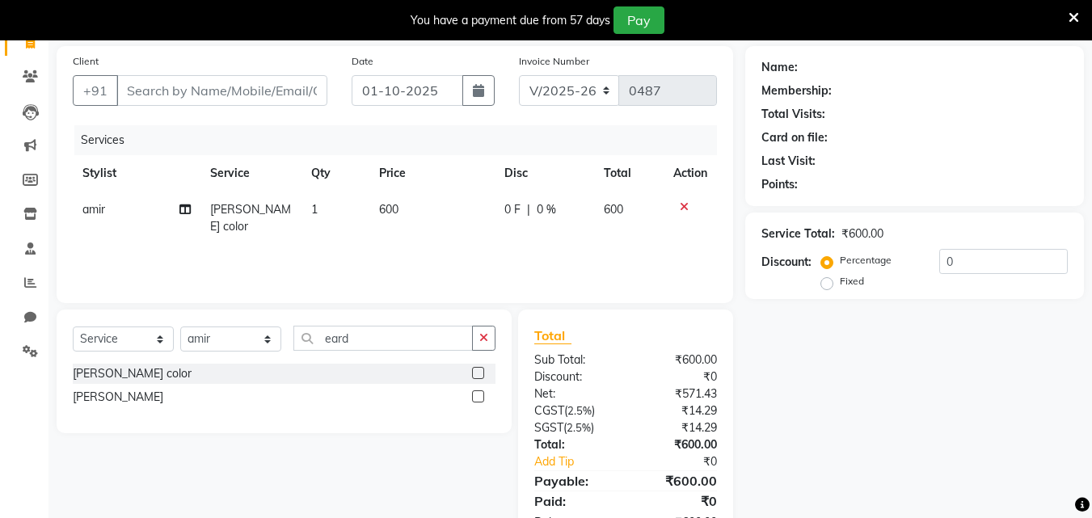
scroll to position [7, 0]
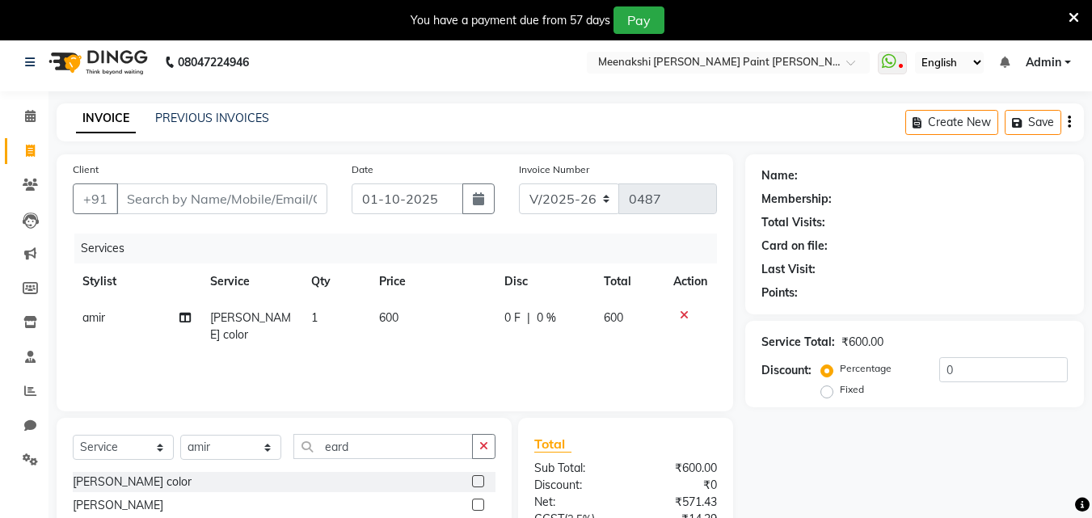
click at [257, 214] on div "Client +91" at bounding box center [200, 194] width 279 height 66
click at [261, 204] on input "Client" at bounding box center [221, 198] width 211 height 31
click at [399, 306] on td "600" at bounding box center [431, 326] width 125 height 53
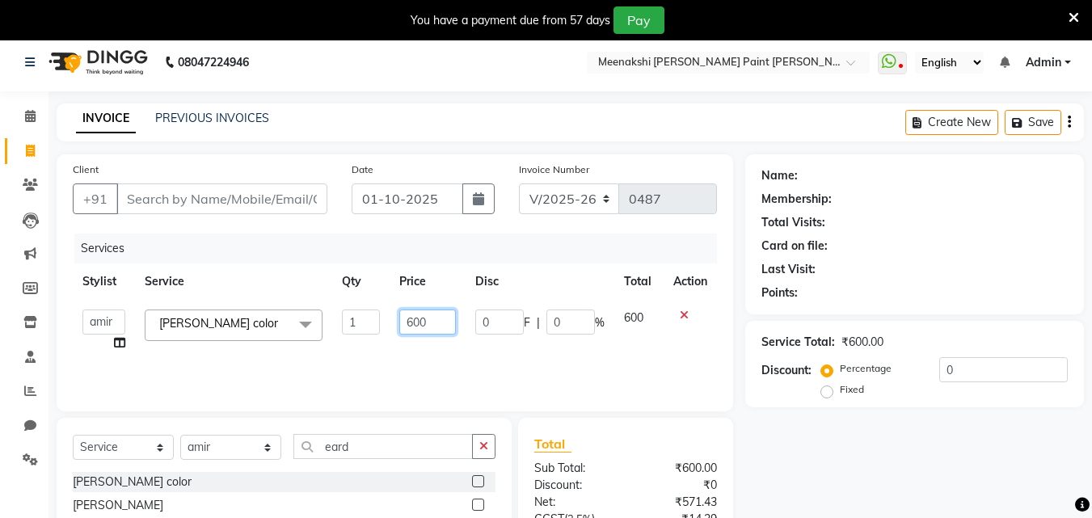
click at [417, 322] on input "600" at bounding box center [427, 322] width 56 height 25
type input "400"
click at [259, 205] on input "Client" at bounding box center [221, 198] width 211 height 31
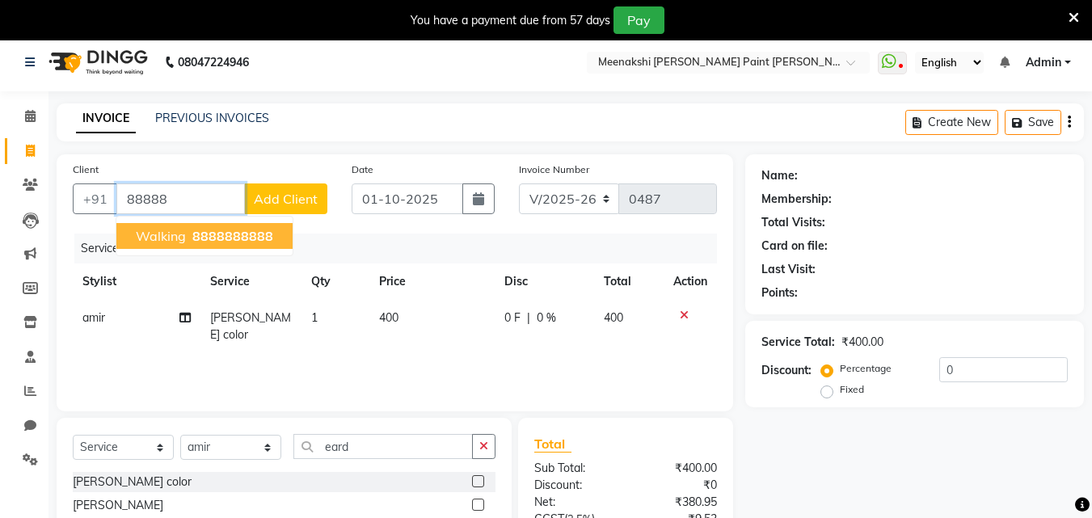
click at [216, 240] on span "88888" at bounding box center [212, 236] width 40 height 16
type input "8888888888"
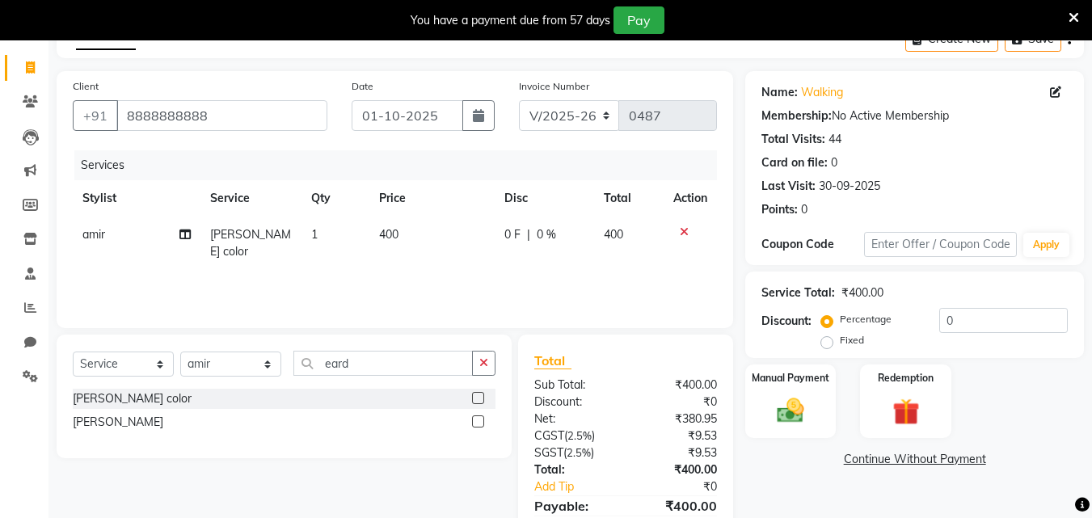
scroll to position [169, 0]
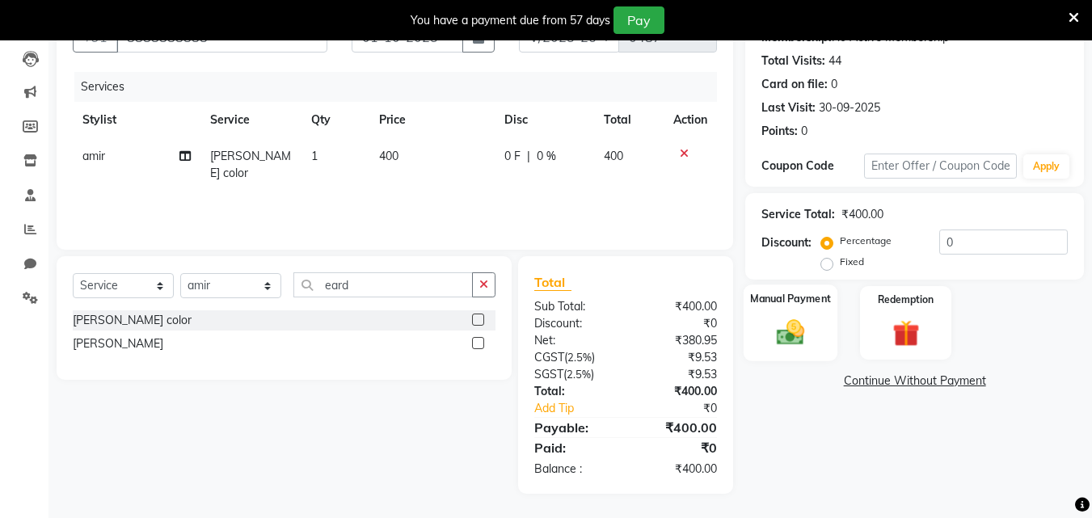
click at [778, 310] on div "Manual Payment" at bounding box center [791, 322] width 95 height 77
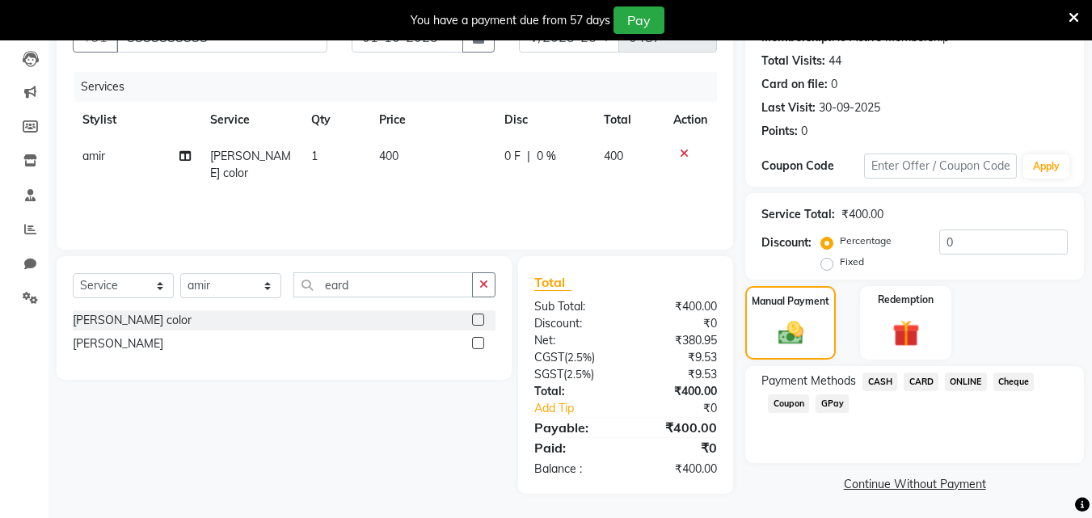
click at [831, 398] on span "GPay" at bounding box center [831, 403] width 33 height 19
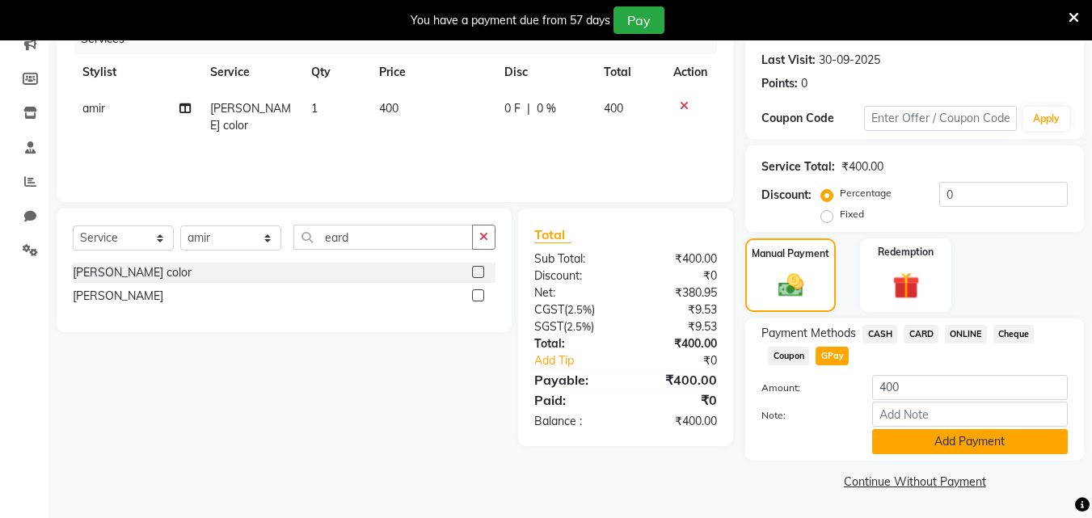
click at [888, 437] on button "Add Payment" at bounding box center [970, 441] width 196 height 25
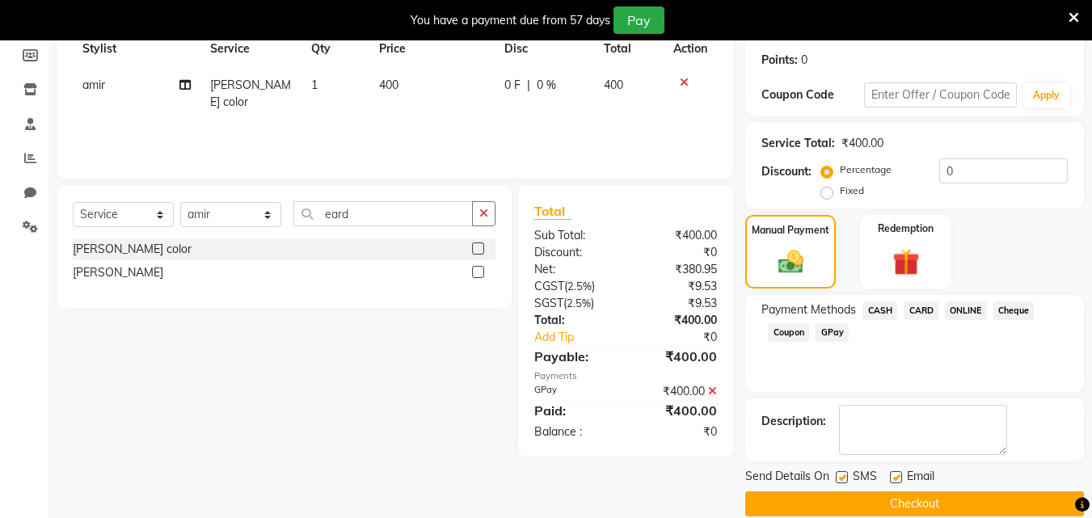
scroll to position [263, 0]
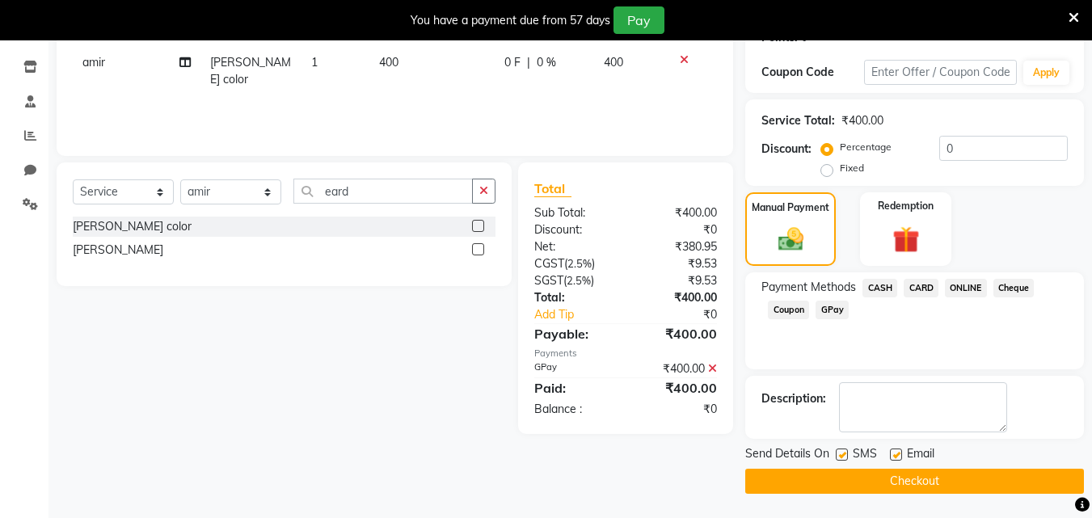
click at [899, 479] on button "Checkout" at bounding box center [914, 481] width 339 height 25
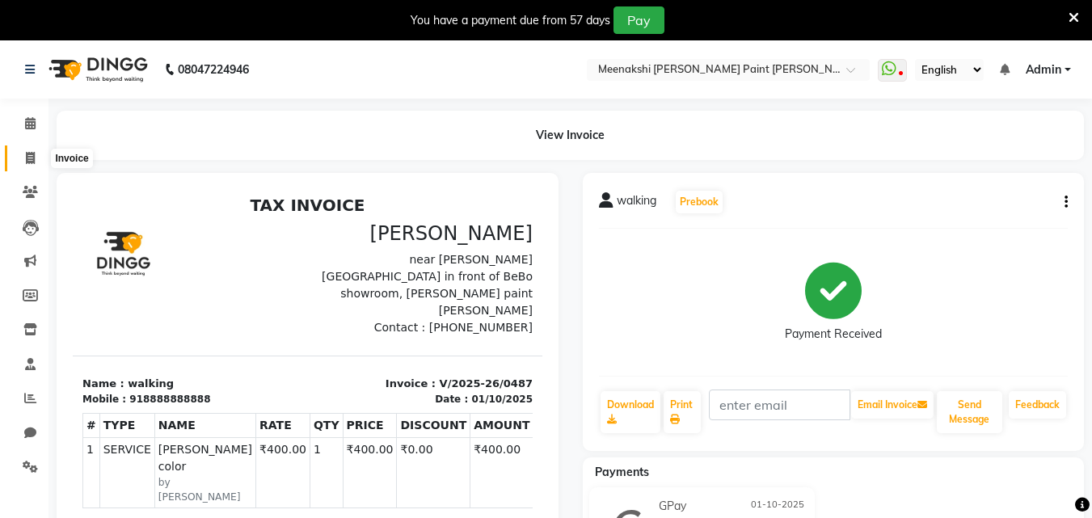
click at [23, 154] on span at bounding box center [30, 159] width 28 height 19
select select "service"
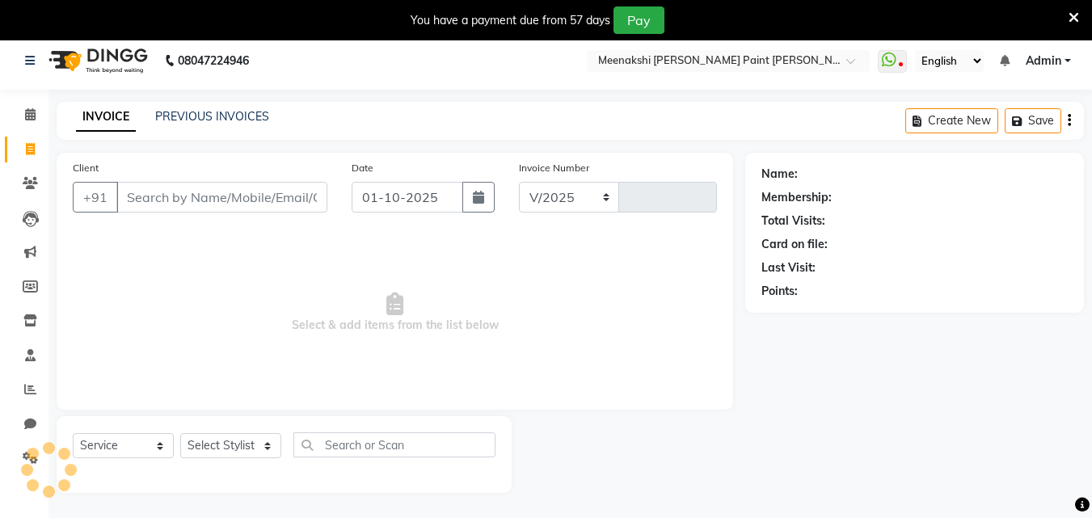
select select "8161"
type input "0488"
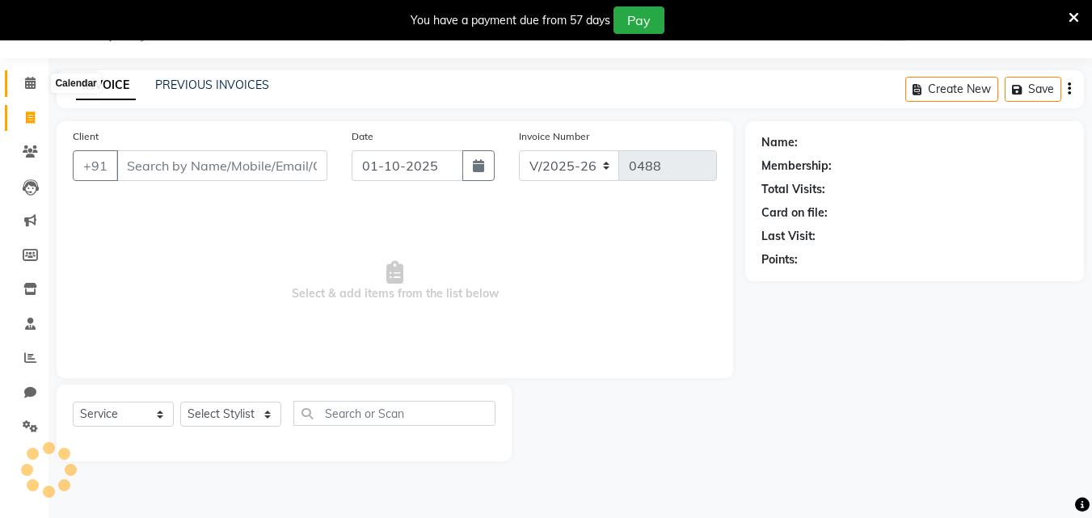
click at [31, 82] on icon at bounding box center [30, 83] width 11 height 12
